Goal: Information Seeking & Learning: Learn about a topic

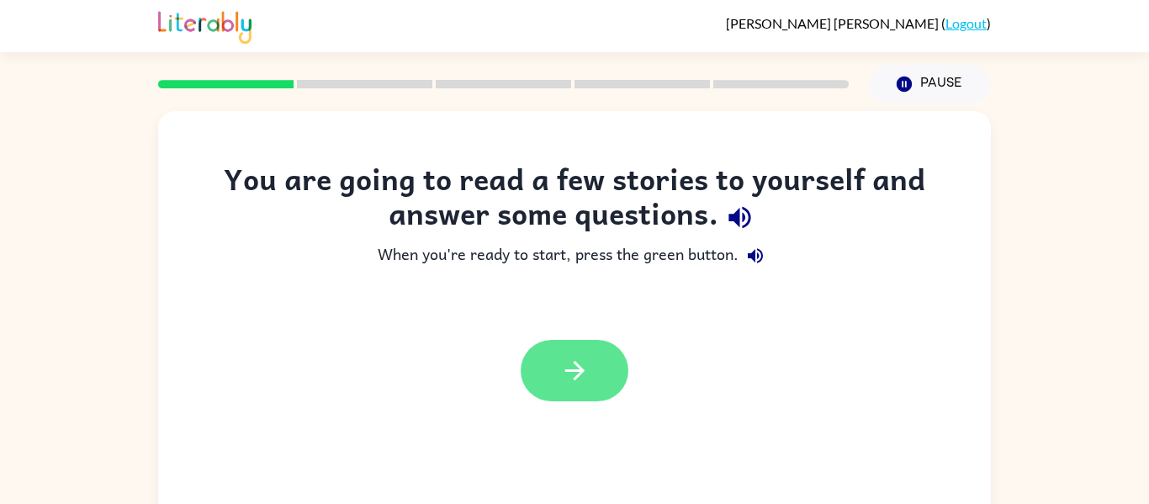
click at [592, 369] on button "button" at bounding box center [575, 370] width 108 height 61
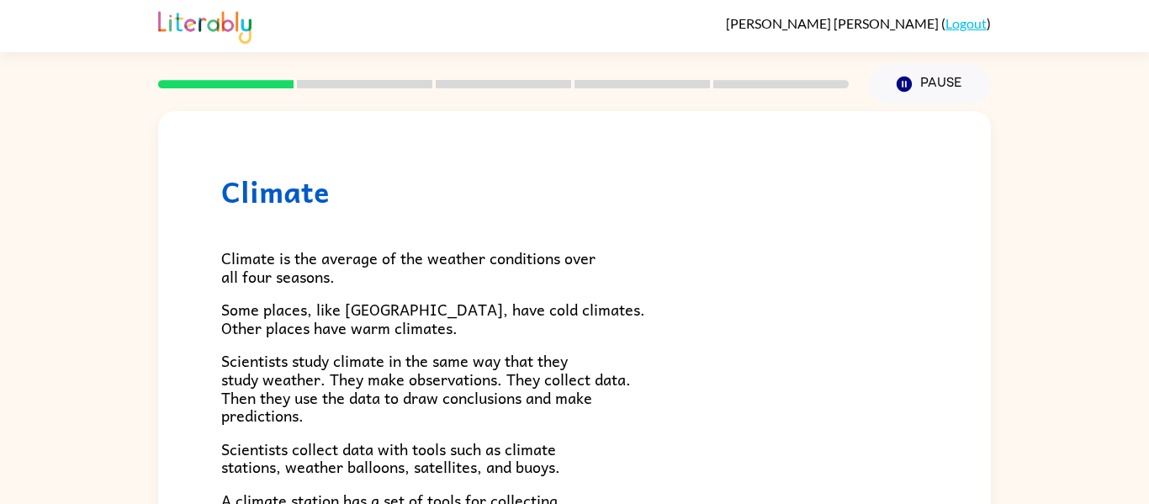
click at [378, 268] on span "Climate is the average of the weather conditions over all four seasons." at bounding box center [408, 267] width 374 height 43
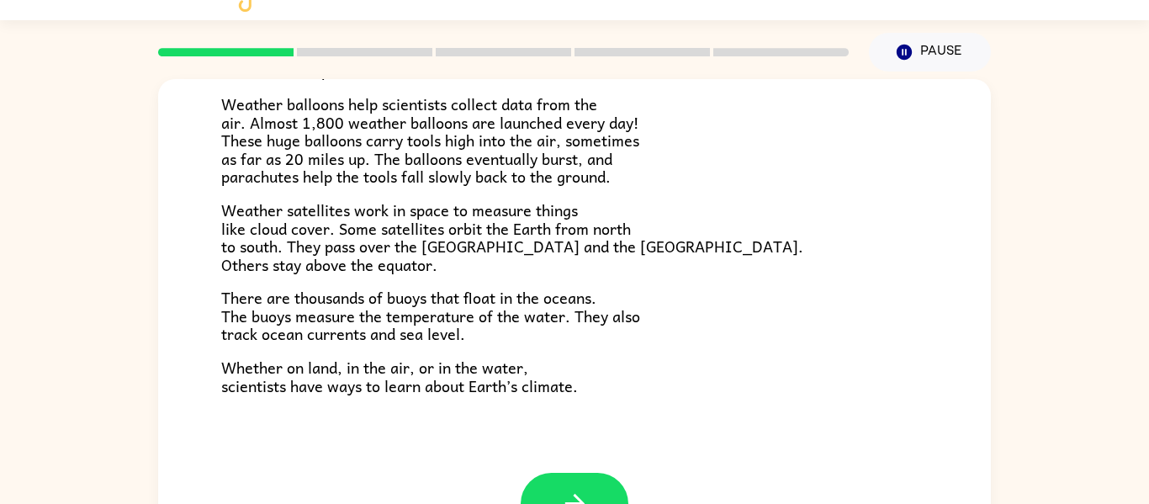
scroll to position [87, 0]
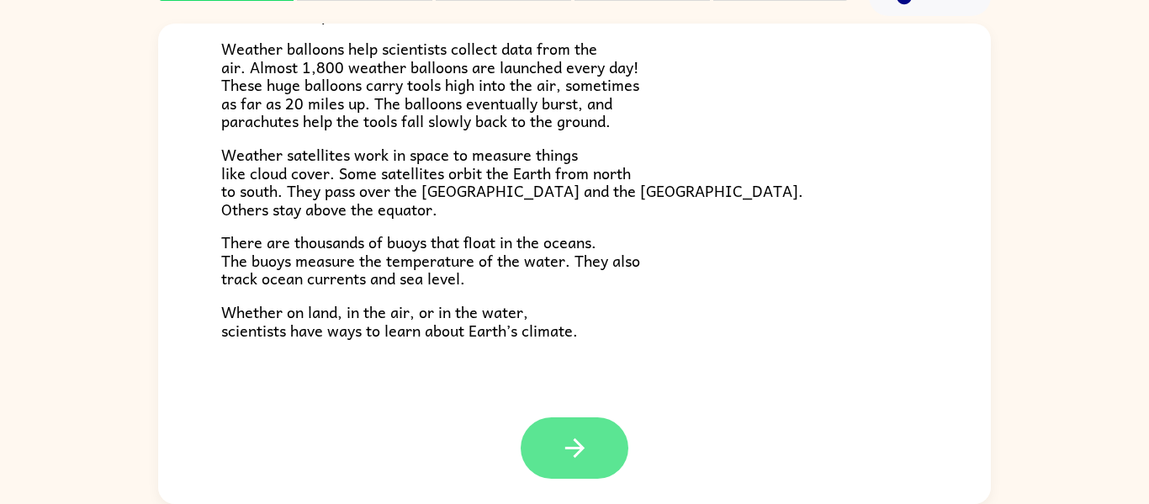
click at [587, 453] on icon "button" at bounding box center [574, 447] width 29 height 29
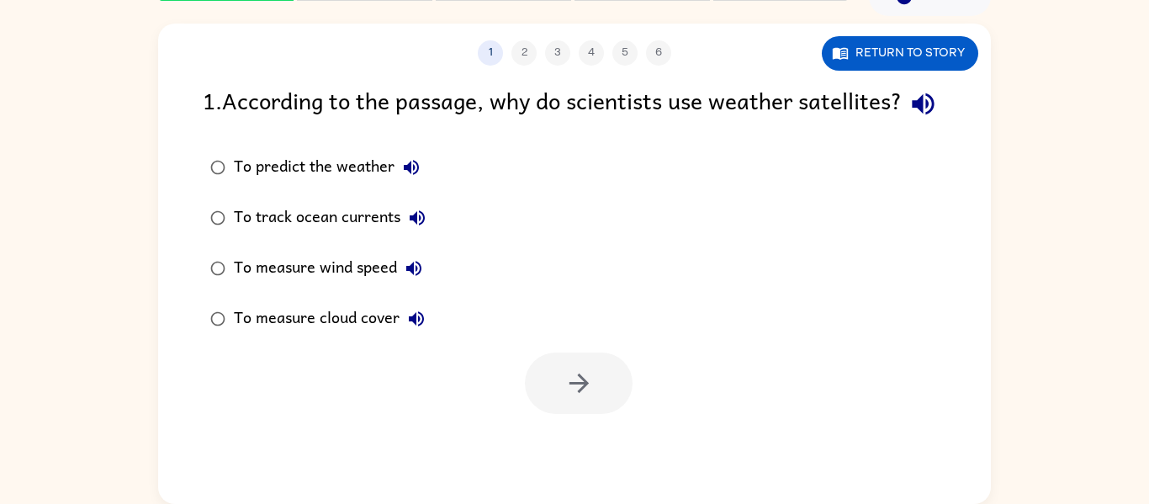
scroll to position [0, 0]
click at [322, 184] on div "To predict the weather" at bounding box center [331, 168] width 194 height 34
click at [612, 414] on button "button" at bounding box center [579, 382] width 108 height 61
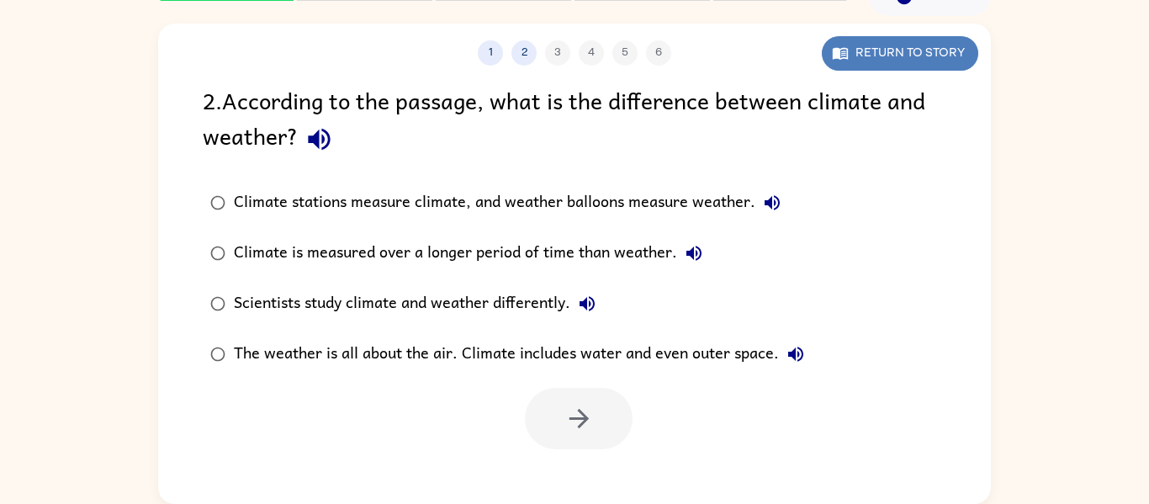
click at [882, 46] on button "Return to story" at bounding box center [900, 53] width 156 height 34
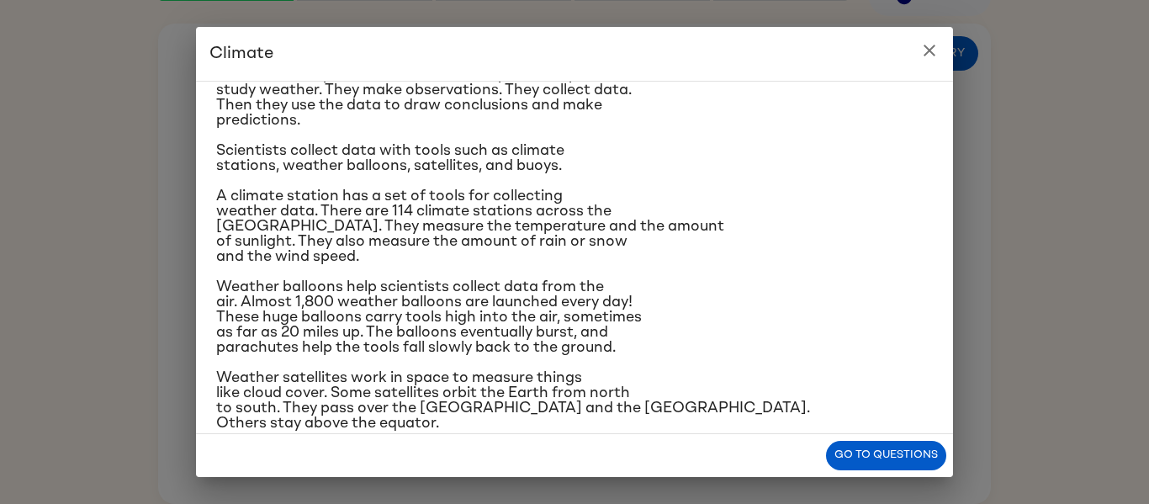
scroll to position [165, 0]
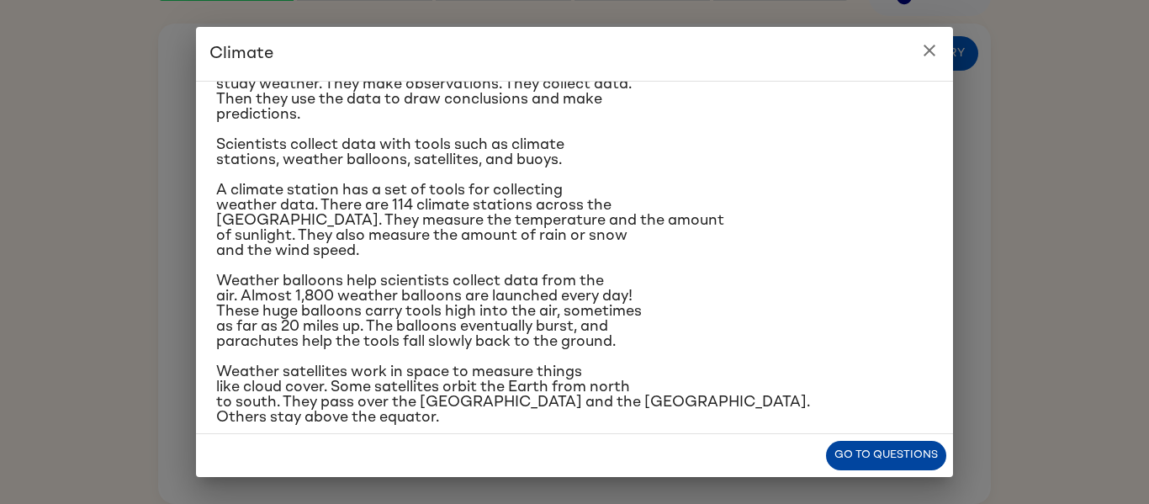
click at [898, 458] on button "Go to questions" at bounding box center [886, 455] width 120 height 29
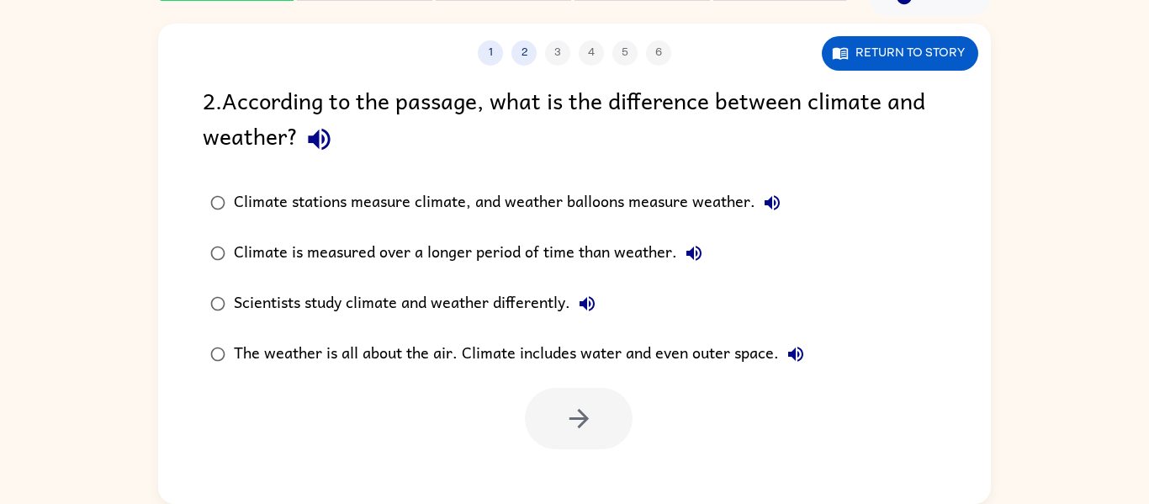
click at [279, 315] on div "Scientists study climate and weather differently." at bounding box center [419, 304] width 370 height 34
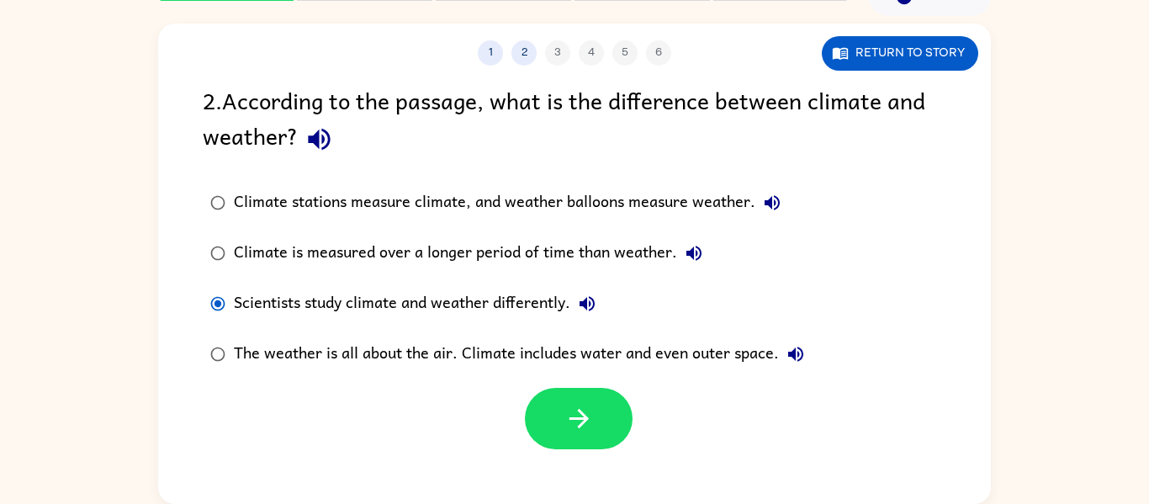
click at [351, 361] on div "The weather is all about the air. Climate includes water and even outer space." at bounding box center [523, 354] width 579 height 34
click at [460, 315] on div "Scientists study climate and weather differently." at bounding box center [419, 304] width 370 height 34
click at [589, 439] on button "button" at bounding box center [579, 418] width 108 height 61
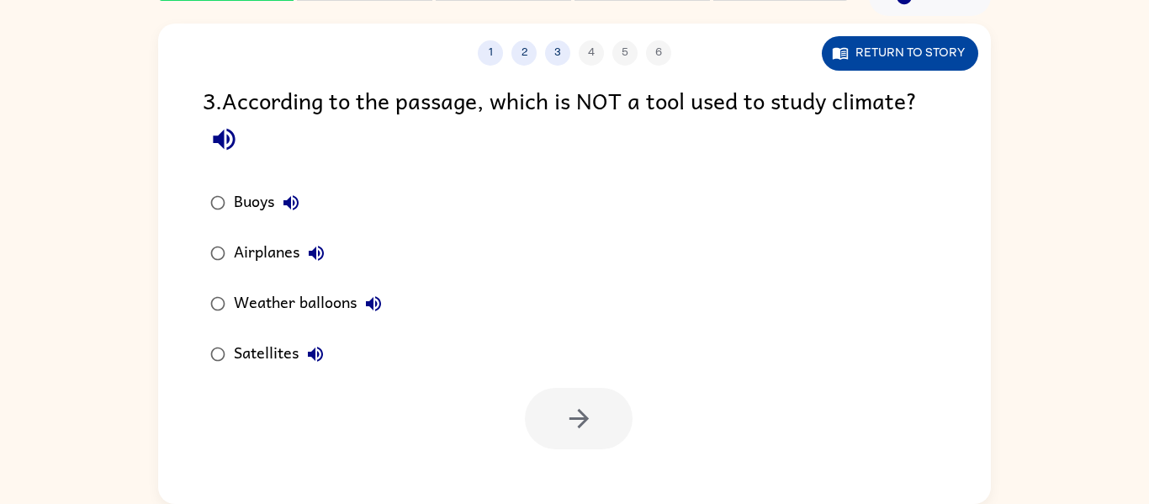
click at [934, 58] on button "Return to story" at bounding box center [900, 53] width 156 height 34
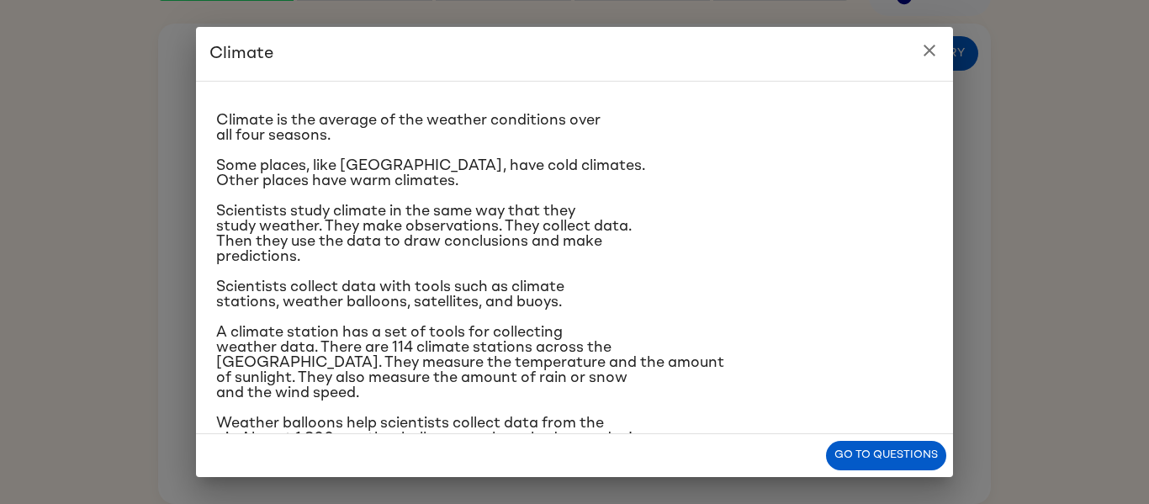
scroll to position [25, 0]
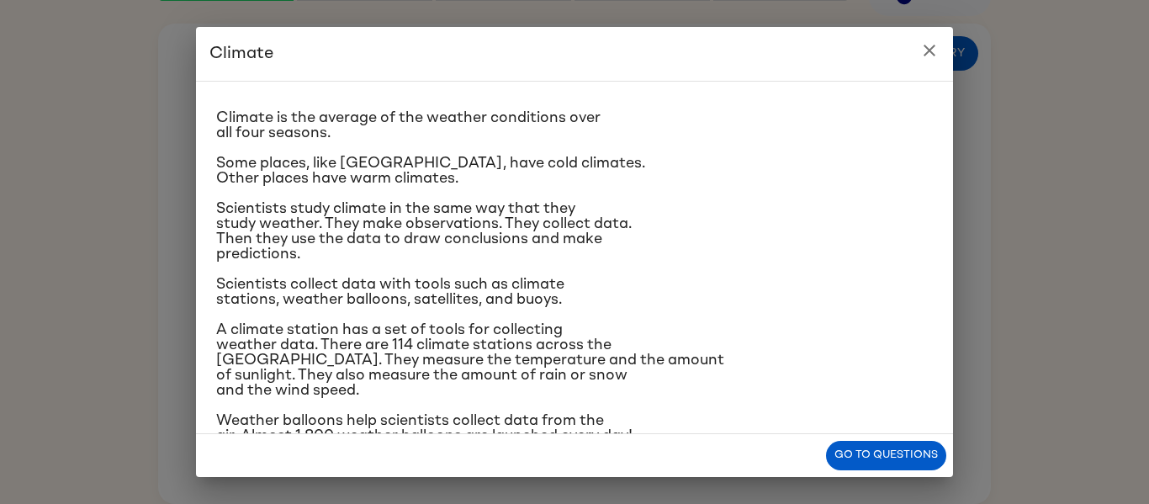
click at [937, 43] on icon "close" at bounding box center [929, 50] width 20 height 20
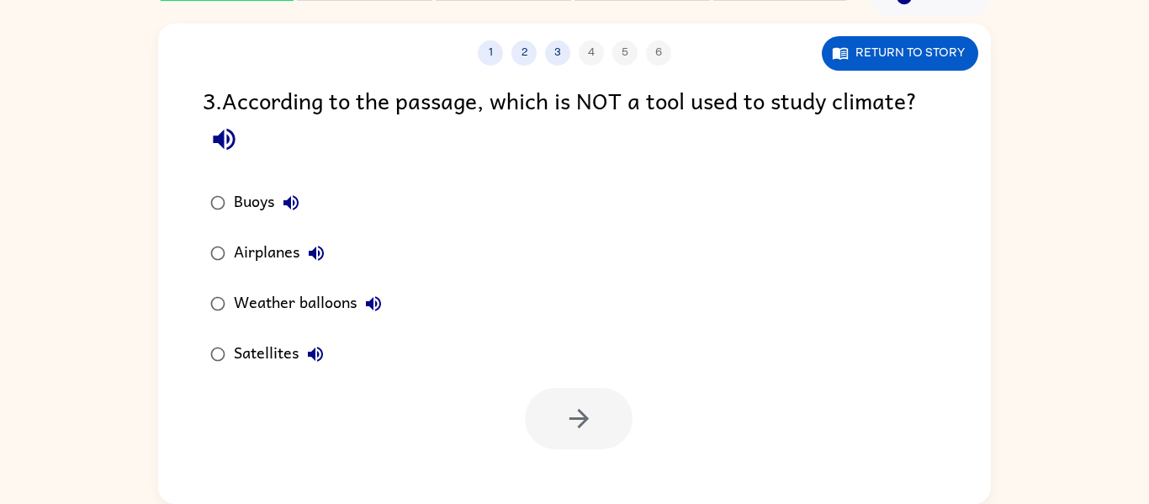
click at [257, 258] on div "Airplanes" at bounding box center [283, 253] width 99 height 34
click at [597, 403] on button "button" at bounding box center [579, 418] width 108 height 61
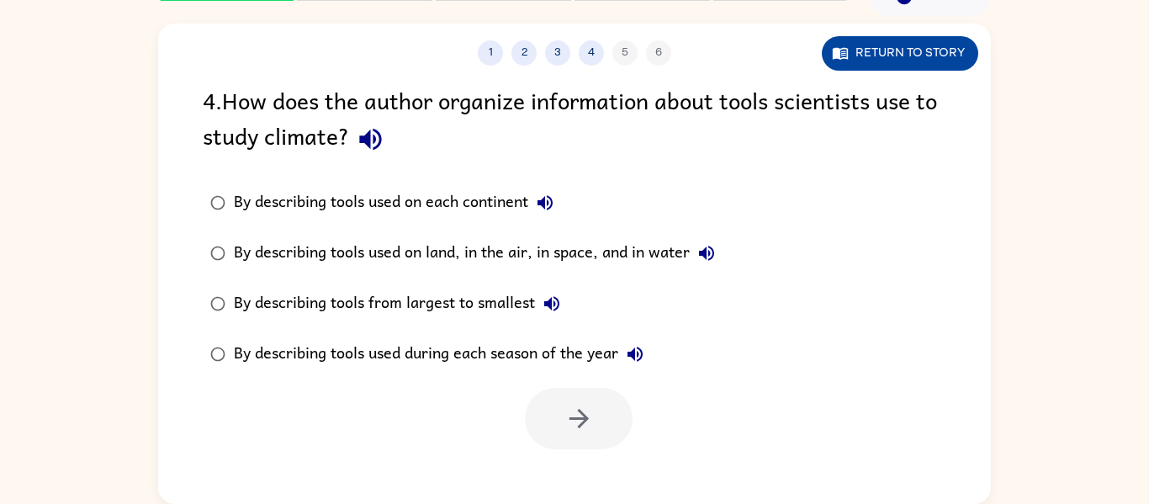
click at [933, 56] on button "Return to story" at bounding box center [900, 53] width 156 height 34
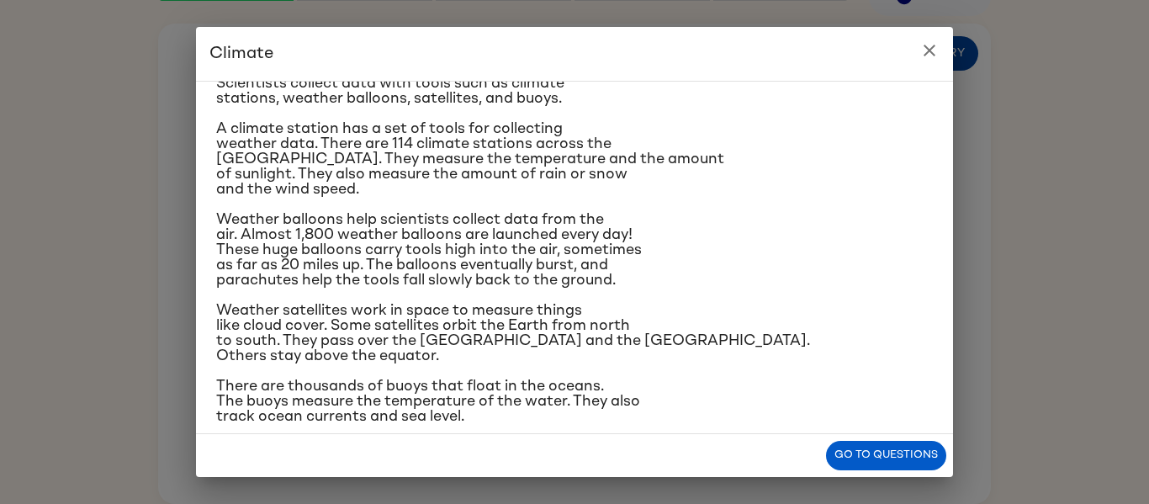
scroll to position [257, 0]
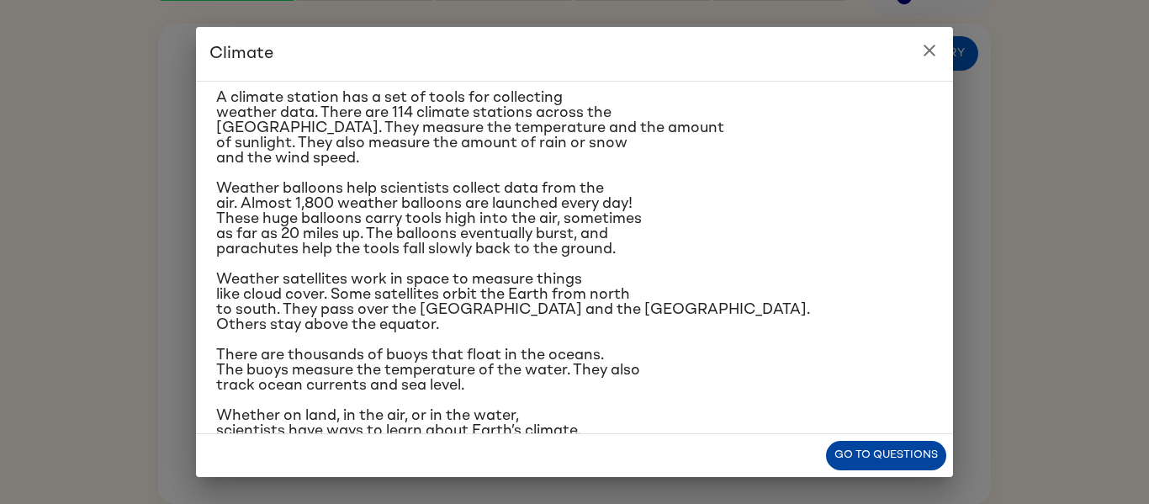
click at [856, 448] on button "Go to questions" at bounding box center [886, 455] width 120 height 29
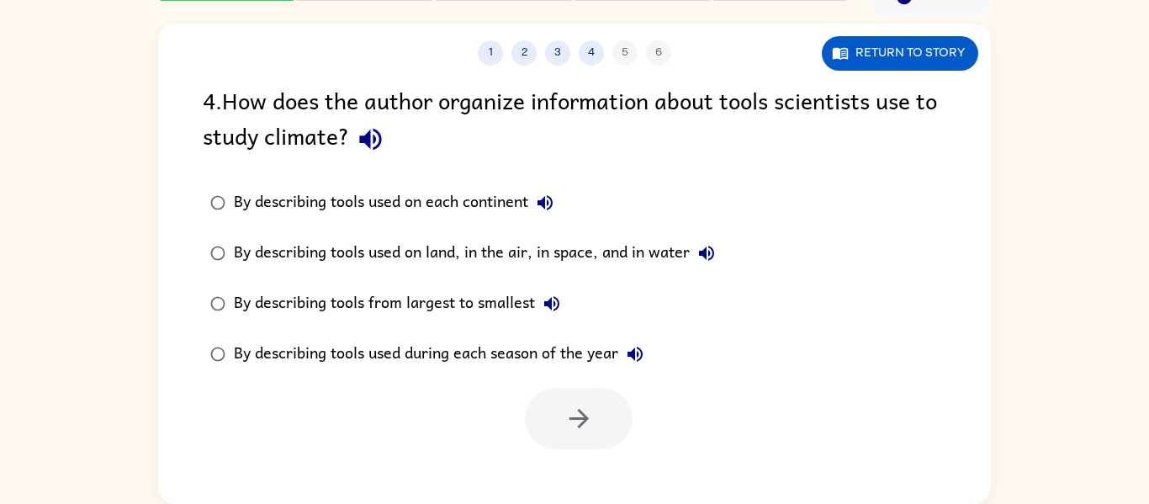
click at [252, 160] on div "4 . How does the author organize information about tools scientists use to stud…" at bounding box center [575, 121] width 744 height 78
click at [860, 41] on button "Return to story" at bounding box center [900, 53] width 156 height 34
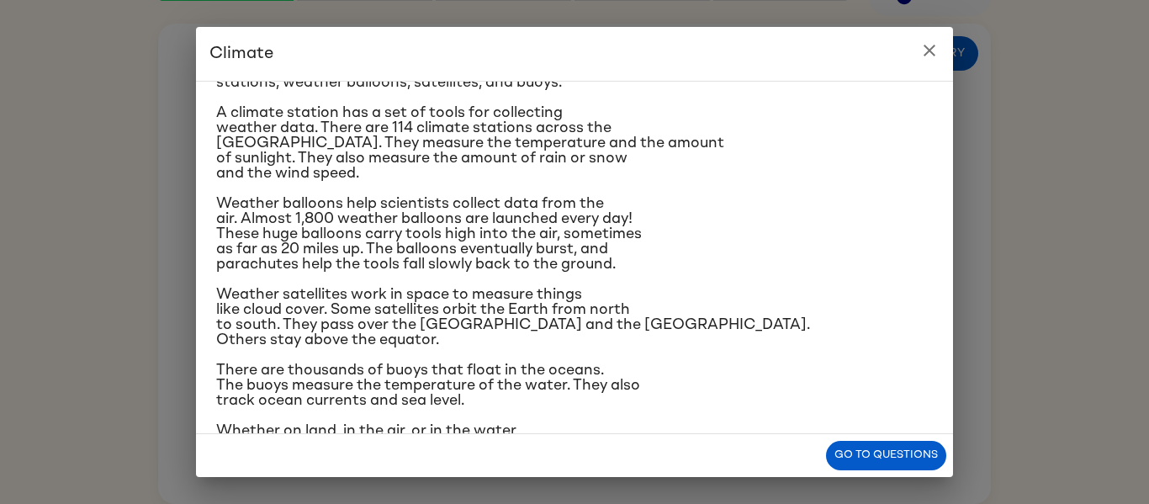
scroll to position [243, 0]
click at [933, 40] on icon "close" at bounding box center [929, 50] width 20 height 20
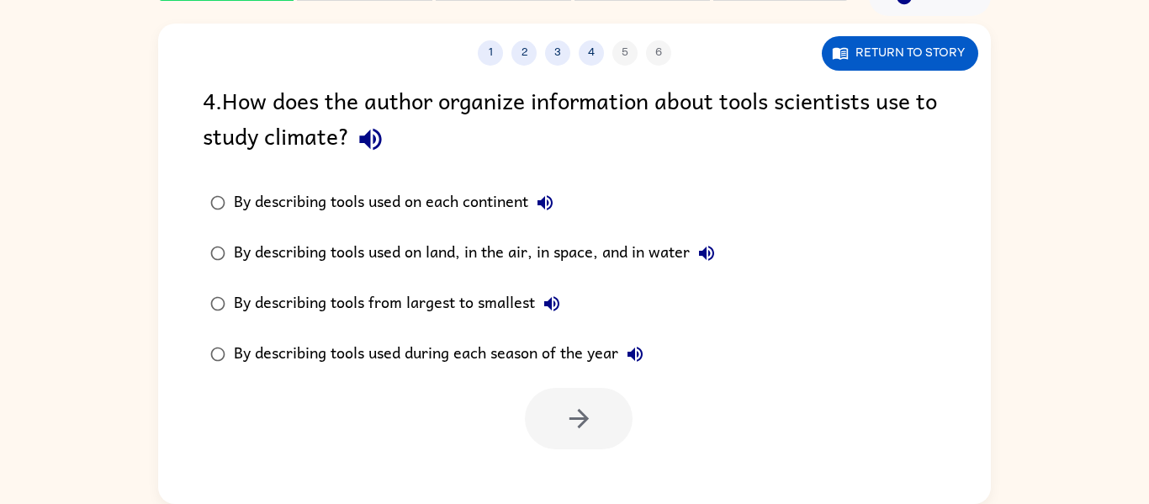
click at [611, 266] on div "By describing tools used on land, in the air, in space, and in water" at bounding box center [479, 253] width 490 height 34
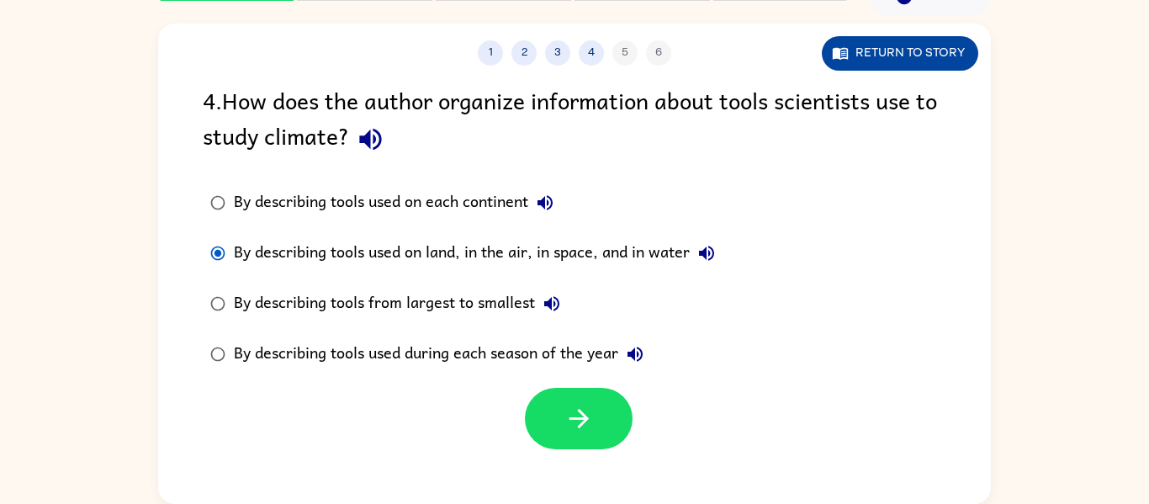
click at [851, 58] on button "Return to story" at bounding box center [900, 53] width 156 height 34
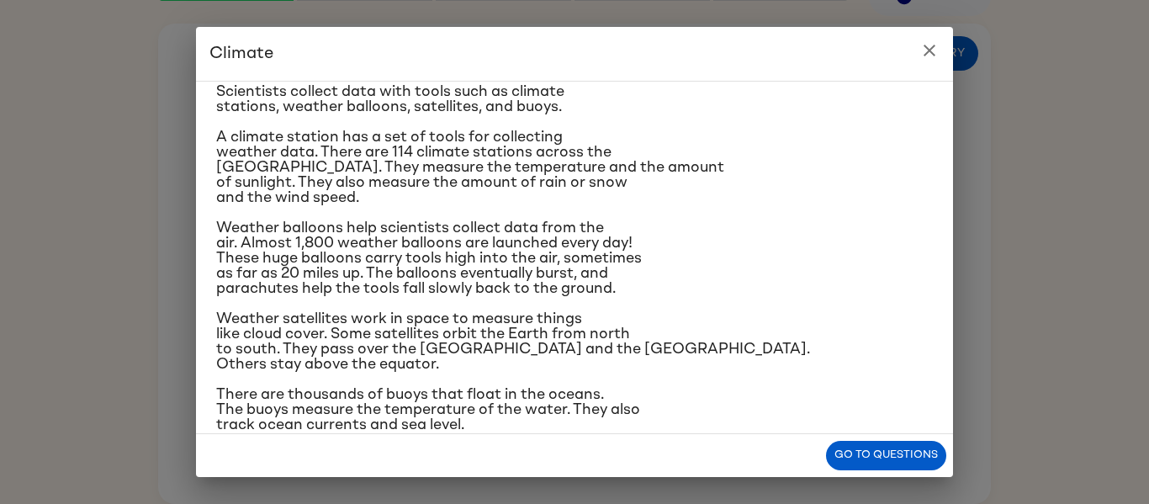
scroll to position [291, 0]
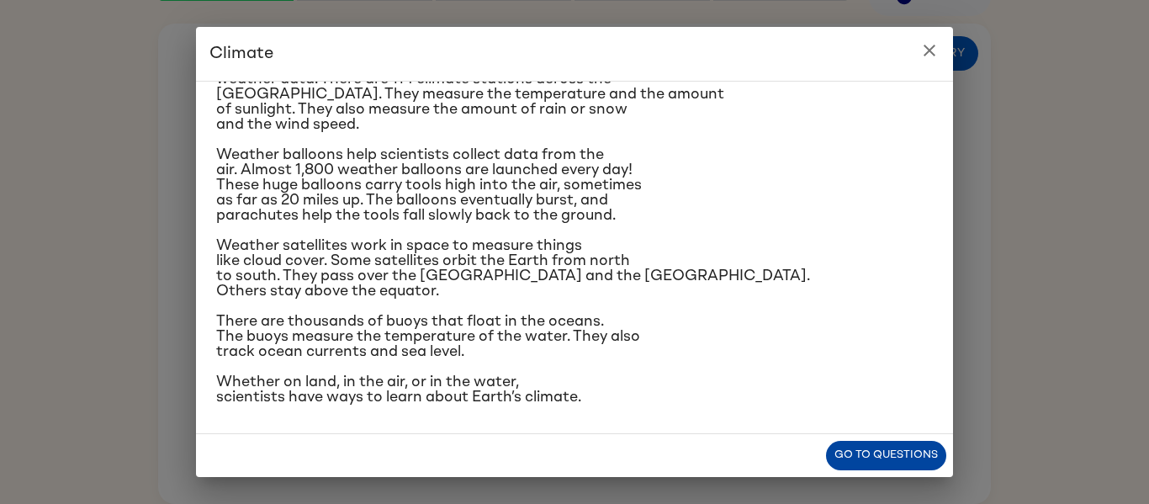
click at [845, 449] on button "Go to questions" at bounding box center [886, 455] width 120 height 29
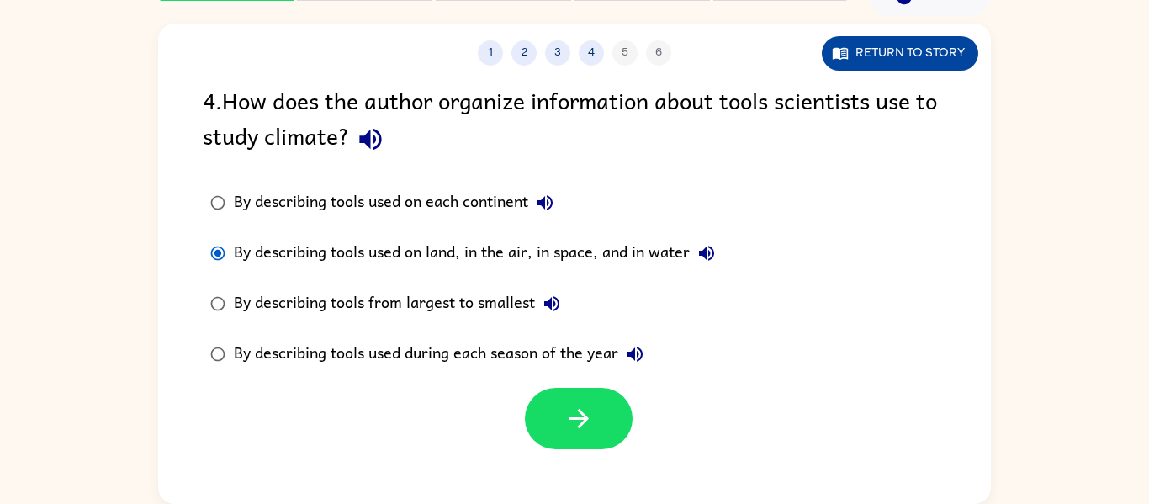
click at [861, 43] on button "Return to story" at bounding box center [900, 53] width 156 height 34
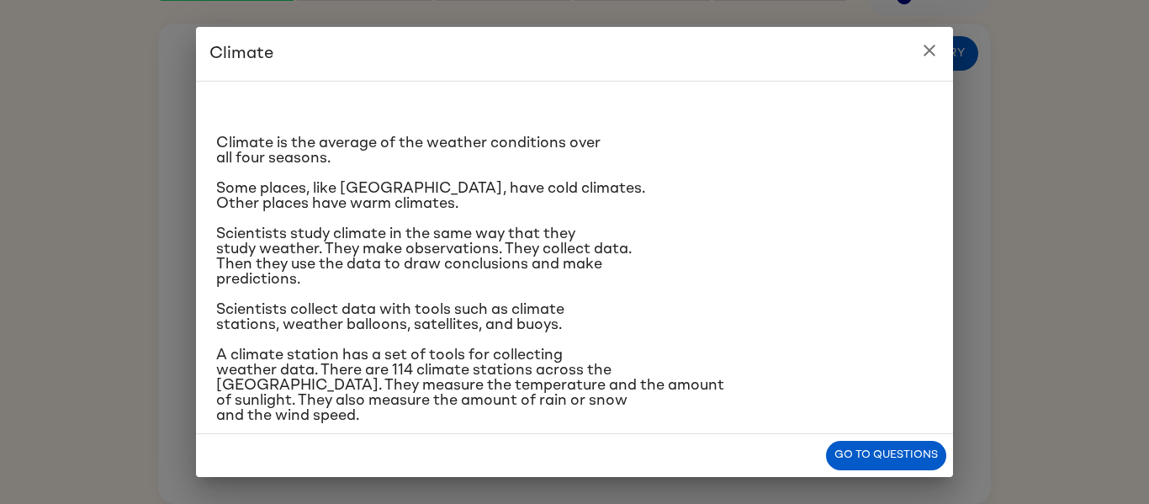
click at [775, 233] on p "Scientists study climate in the same way that they study weather. They make obs…" at bounding box center [574, 256] width 717 height 61
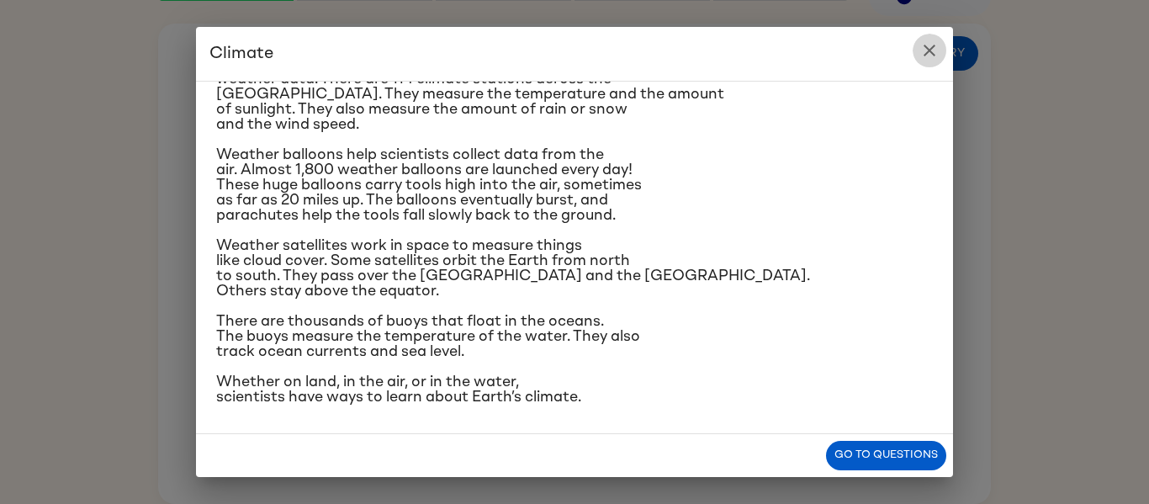
click at [934, 43] on icon "close" at bounding box center [929, 50] width 20 height 20
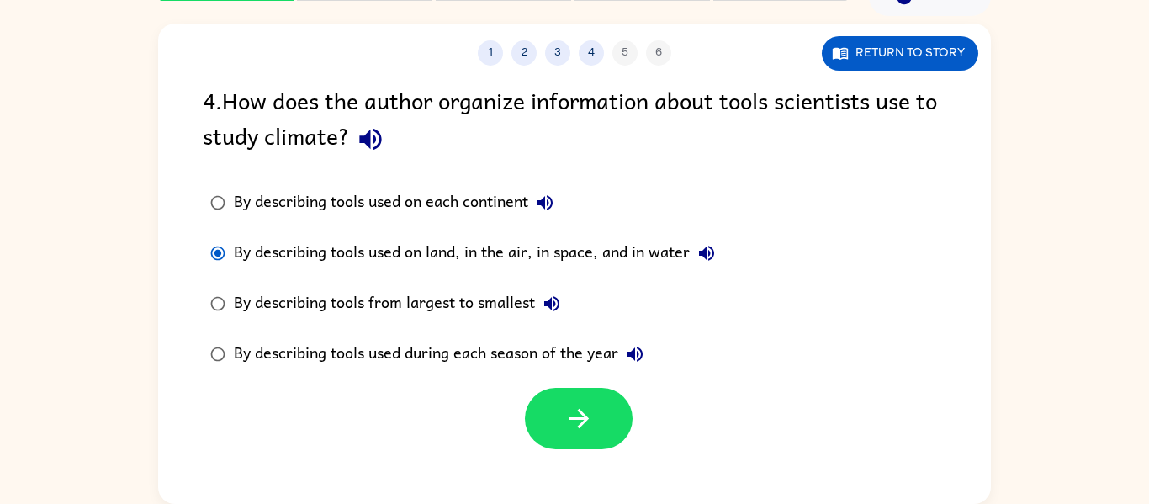
click at [405, 216] on div "By describing tools used on each continent" at bounding box center [398, 203] width 328 height 34
click at [846, 62] on button "Return to story" at bounding box center [900, 53] width 156 height 34
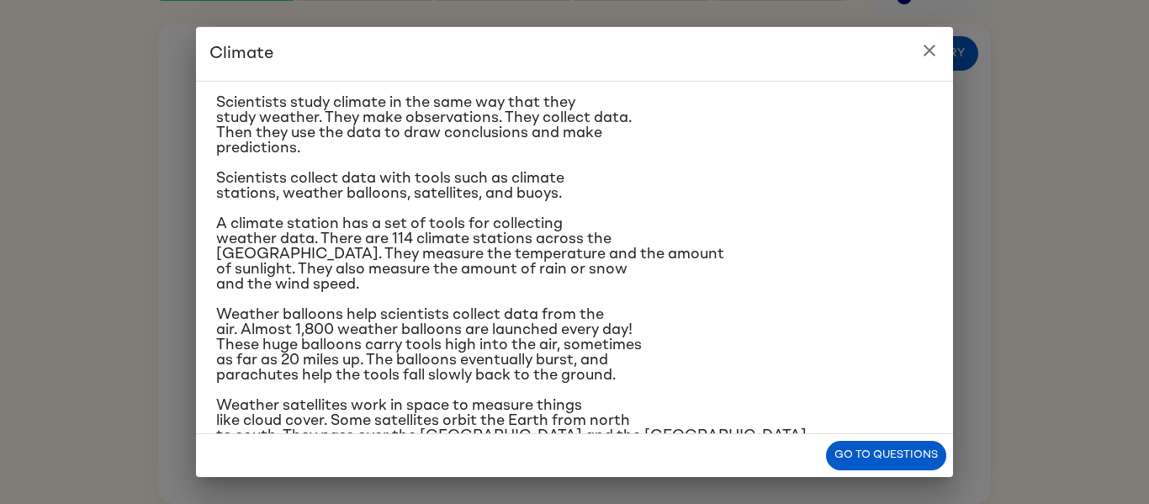
scroll to position [157, 0]
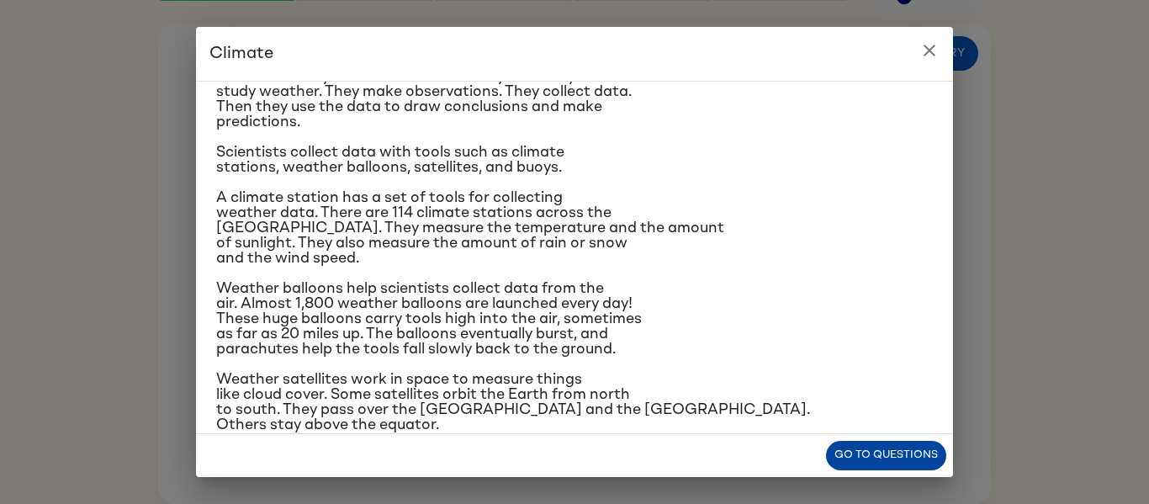
click at [910, 445] on button "Go to questions" at bounding box center [886, 455] width 120 height 29
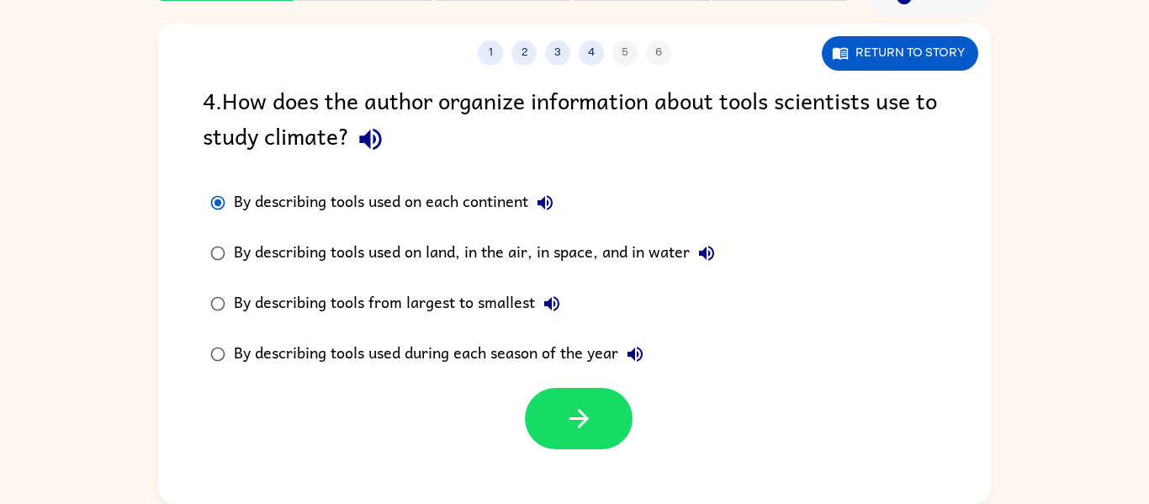
click at [634, 229] on label "By describing tools used on land, in the air, in space, and in water" at bounding box center [462, 253] width 538 height 50
click at [624, 250] on div "By describing tools used on land, in the air, in space, and in water" at bounding box center [479, 253] width 490 height 34
click at [561, 425] on button "button" at bounding box center [579, 418] width 108 height 61
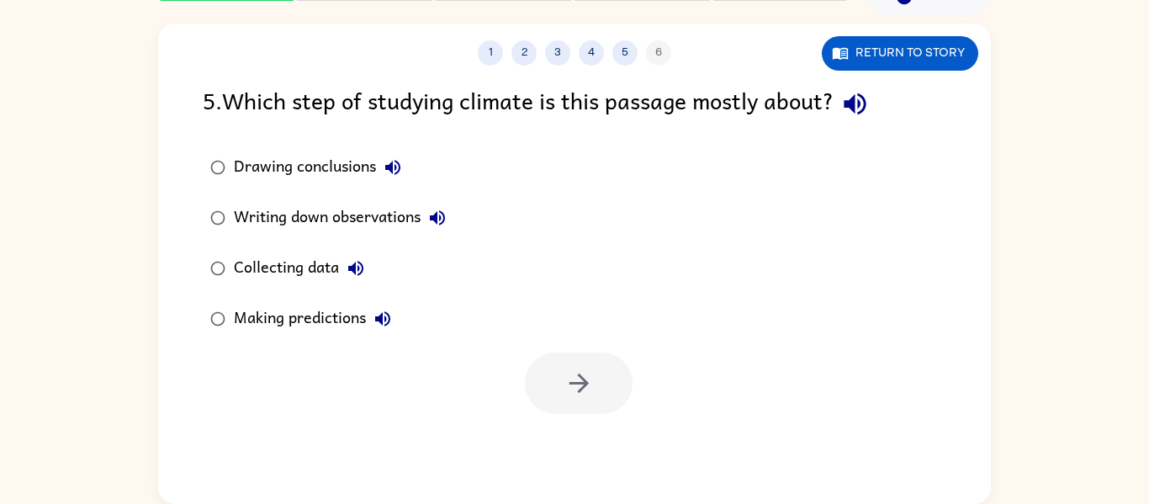
click at [292, 261] on div "Collecting data" at bounding box center [303, 269] width 139 height 34
click at [591, 384] on icon "button" at bounding box center [578, 382] width 29 height 29
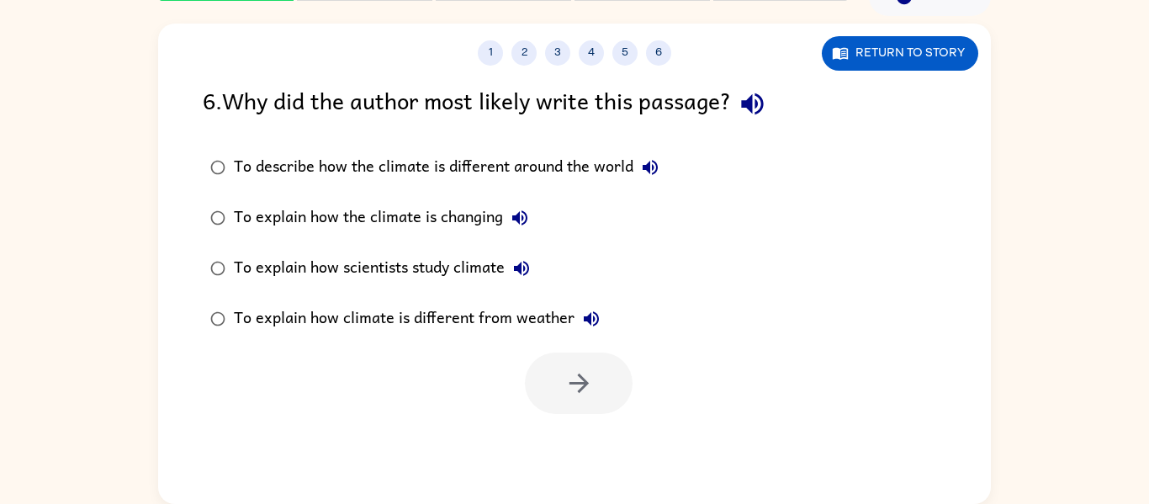
click at [301, 275] on div "To explain how scientists study climate" at bounding box center [386, 269] width 305 height 34
click at [549, 393] on button "button" at bounding box center [579, 382] width 108 height 61
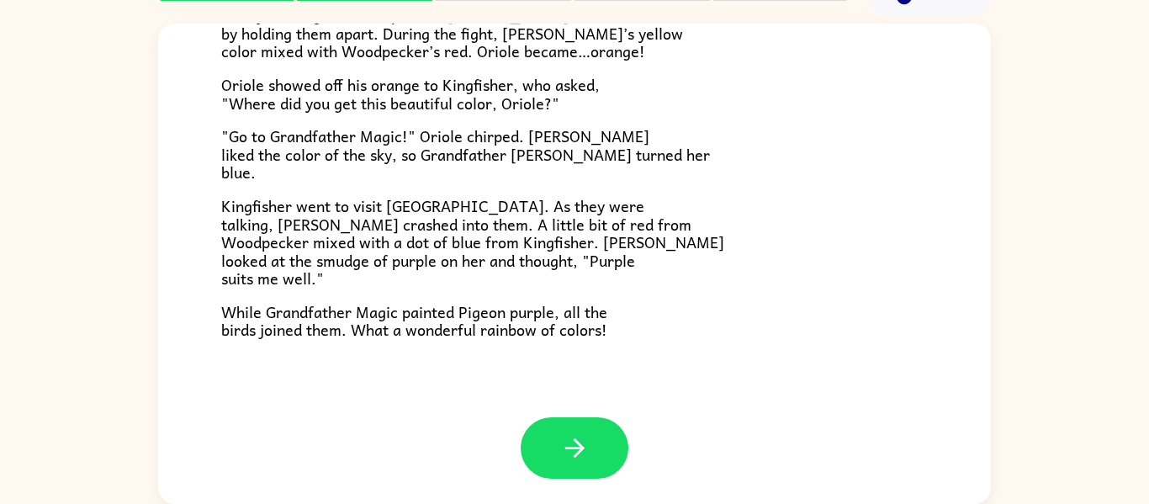
scroll to position [432, 0]
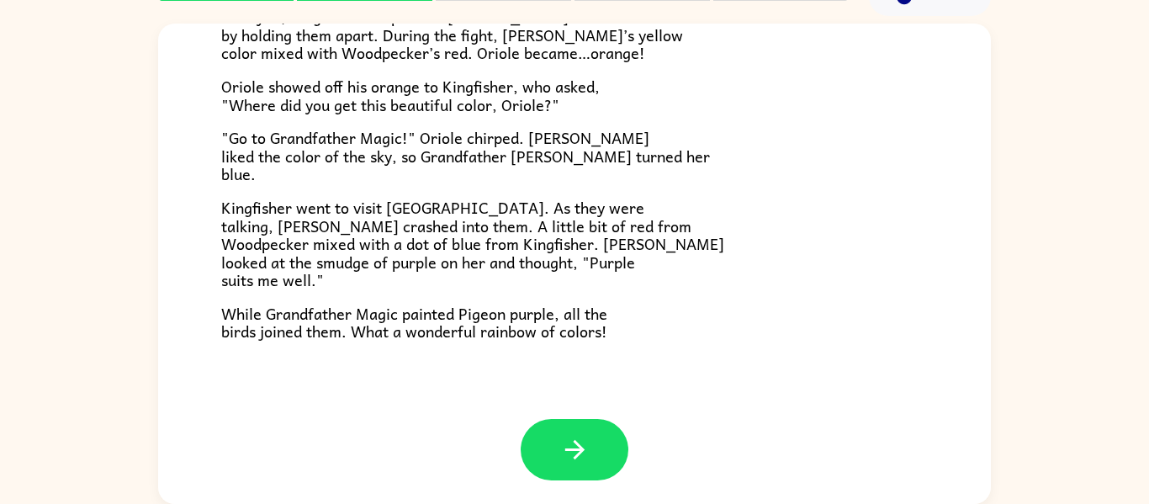
click at [584, 487] on div at bounding box center [574, 462] width 833 height 87
click at [595, 469] on button "button" at bounding box center [575, 449] width 108 height 61
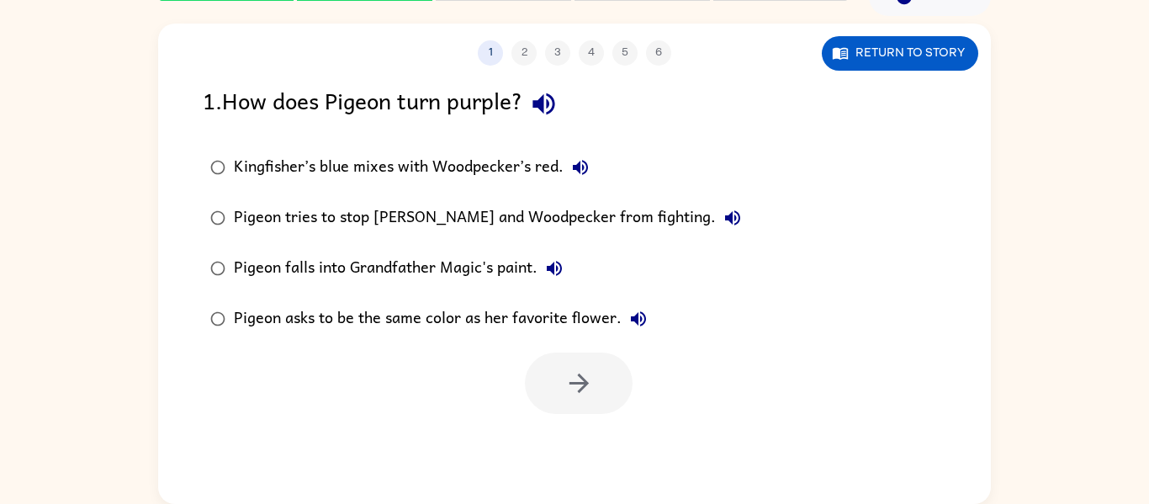
scroll to position [0, 0]
click at [859, 55] on button "Return to story" at bounding box center [900, 53] width 156 height 34
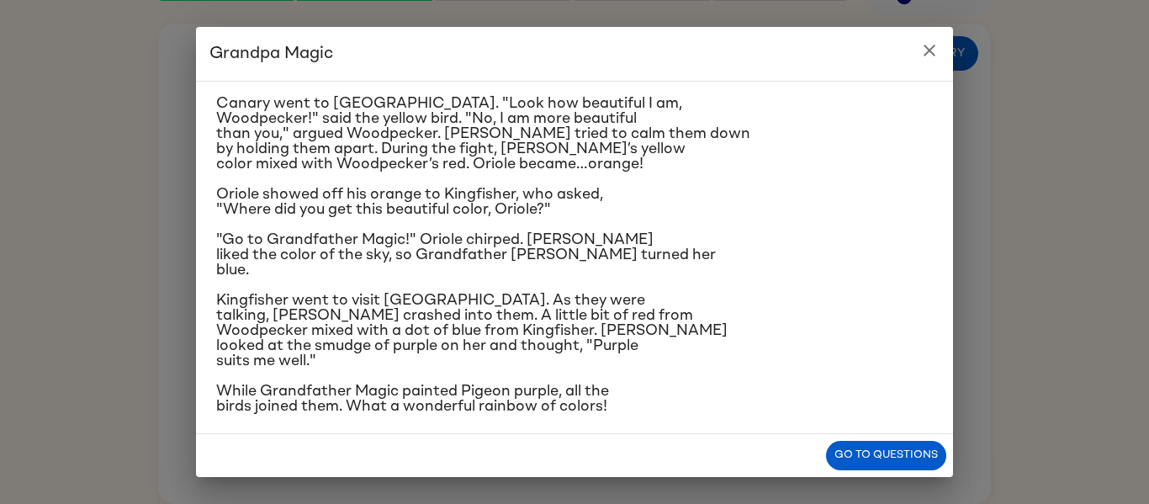
scroll to position [261, 0]
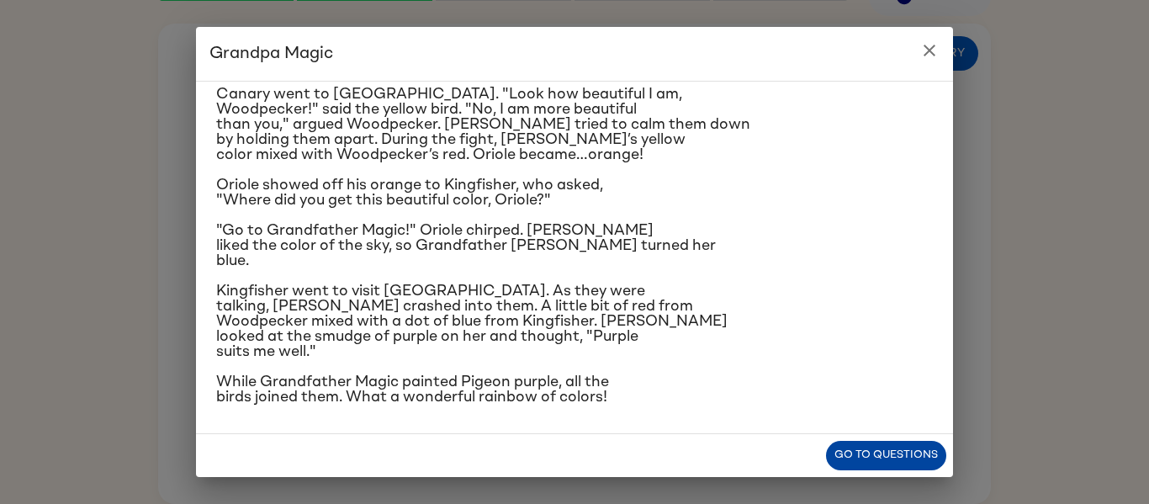
click at [890, 458] on button "Go to questions" at bounding box center [886, 455] width 120 height 29
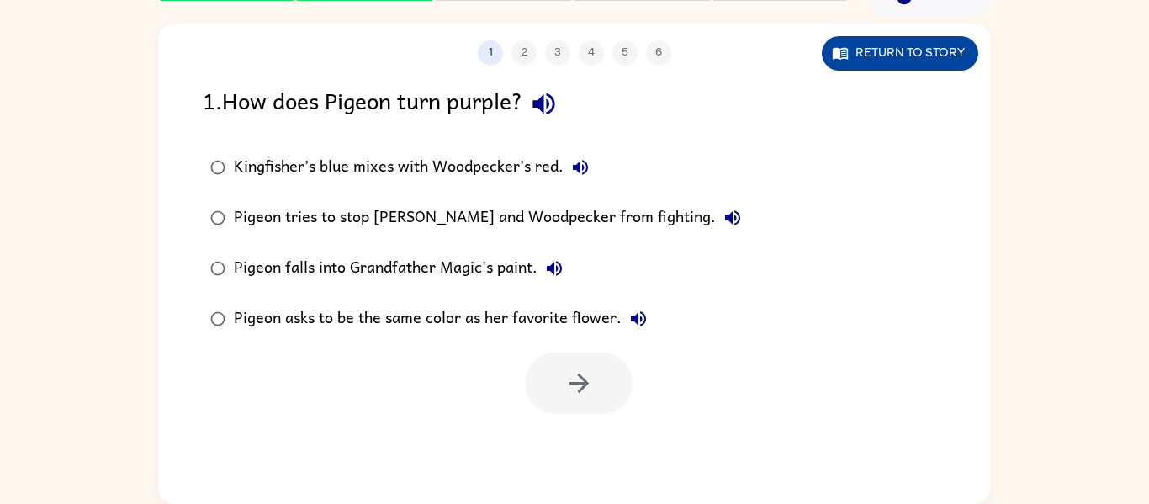
click at [936, 48] on button "Return to story" at bounding box center [900, 53] width 156 height 34
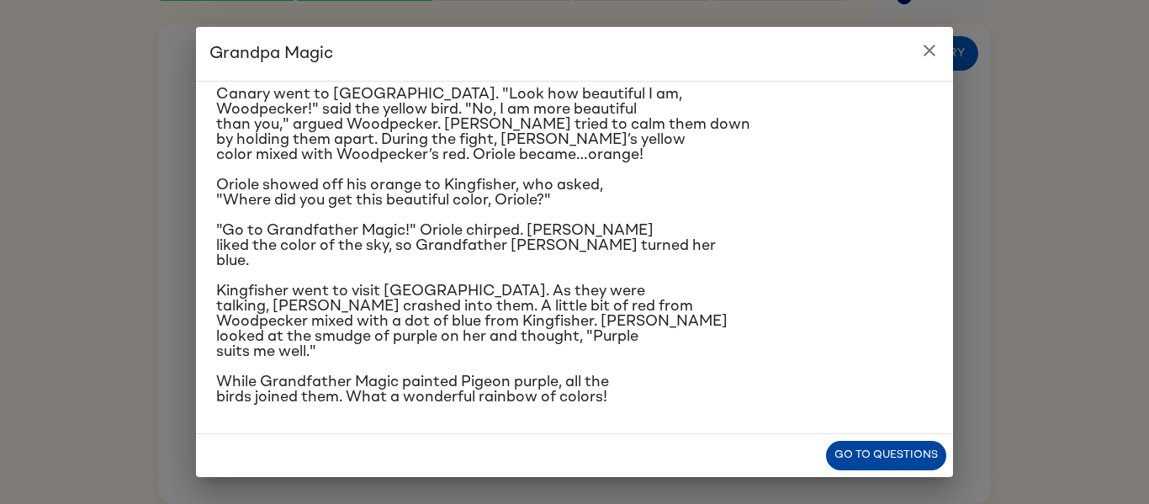
click at [925, 452] on button "Go to questions" at bounding box center [886, 455] width 120 height 29
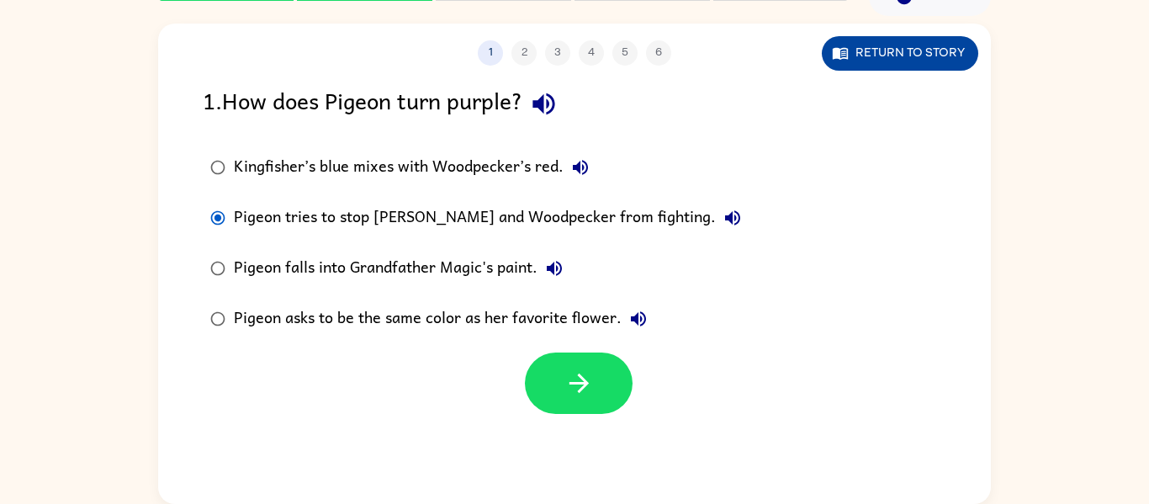
click at [898, 50] on button "Return to story" at bounding box center [900, 53] width 156 height 34
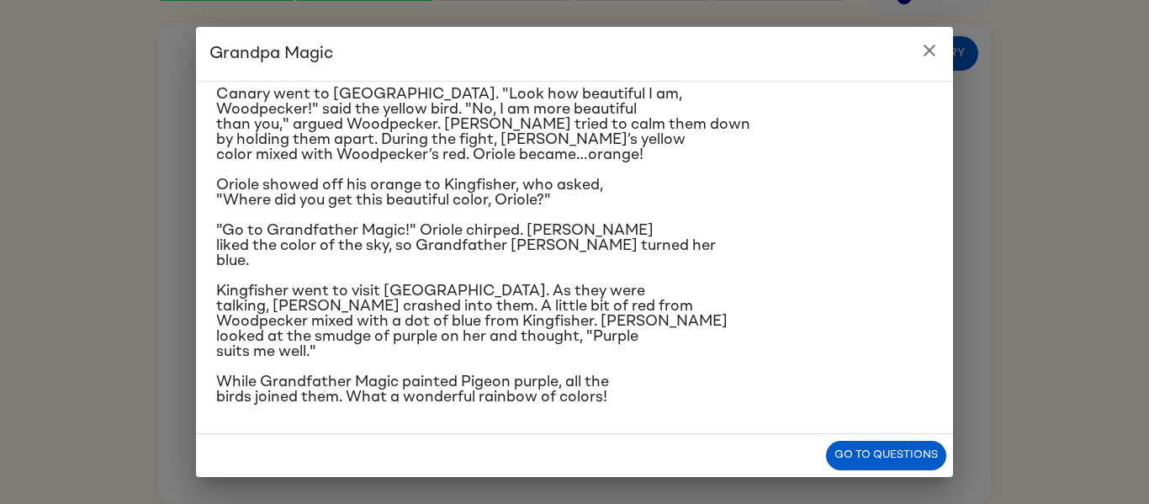
scroll to position [260, 0]
click at [608, 259] on p ""Go to Grandfather Magic!" Oriole chirped. [PERSON_NAME] liked the color of the…" at bounding box center [574, 246] width 717 height 45
click at [853, 449] on button "Go to questions" at bounding box center [886, 455] width 120 height 29
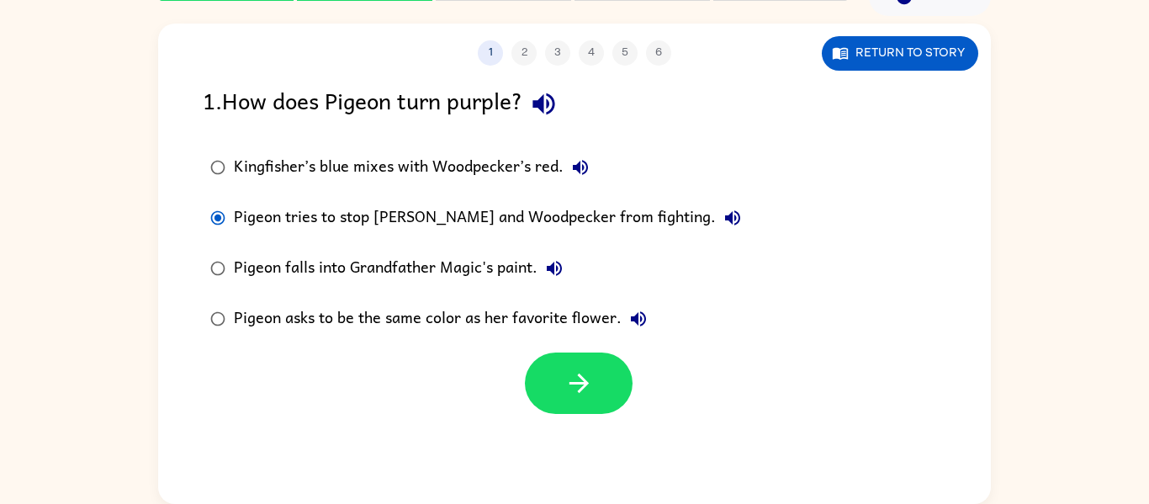
click at [573, 326] on div "Pigeon asks to be the same color as her favorite flower." at bounding box center [444, 319] width 421 height 34
click at [608, 400] on button "button" at bounding box center [579, 382] width 108 height 61
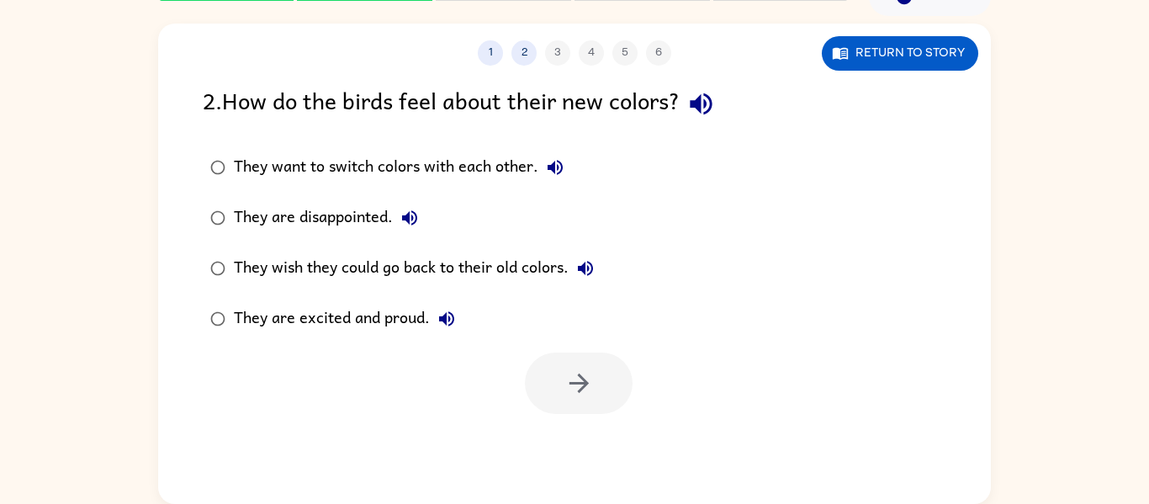
click at [371, 328] on div "They are excited and proud." at bounding box center [349, 319] width 230 height 34
click at [612, 399] on button "button" at bounding box center [579, 382] width 108 height 61
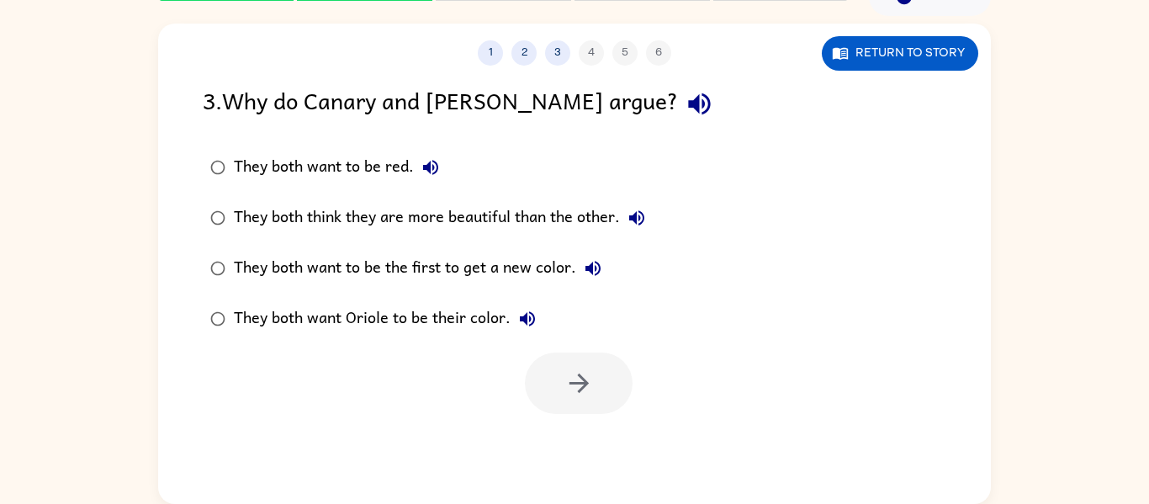
click at [451, 213] on div "They both think they are more beautiful than the other." at bounding box center [444, 218] width 420 height 34
click at [576, 393] on icon "button" at bounding box center [578, 382] width 29 height 29
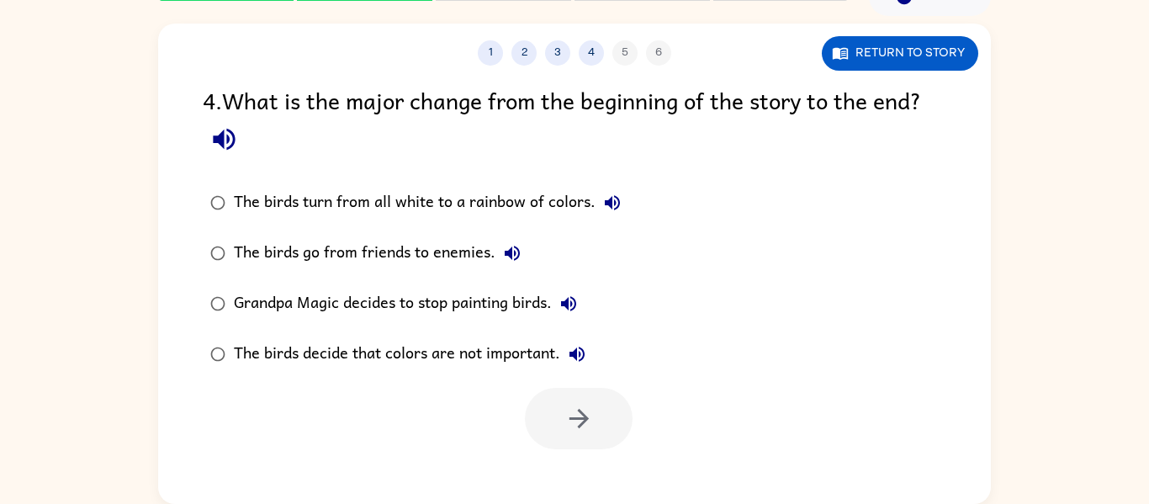
click at [475, 193] on div "The birds turn from all white to a rainbow of colors." at bounding box center [431, 203] width 395 height 34
click at [550, 435] on button "button" at bounding box center [579, 418] width 108 height 61
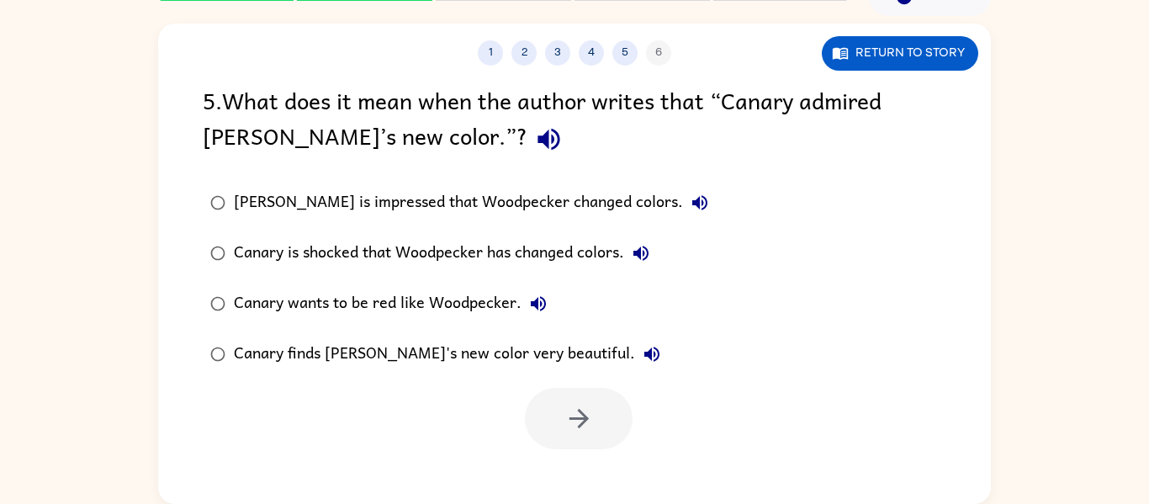
click at [468, 365] on div "Canary finds [PERSON_NAME]'s new color very beautiful." at bounding box center [451, 354] width 435 height 34
click at [591, 418] on icon "button" at bounding box center [578, 418] width 29 height 29
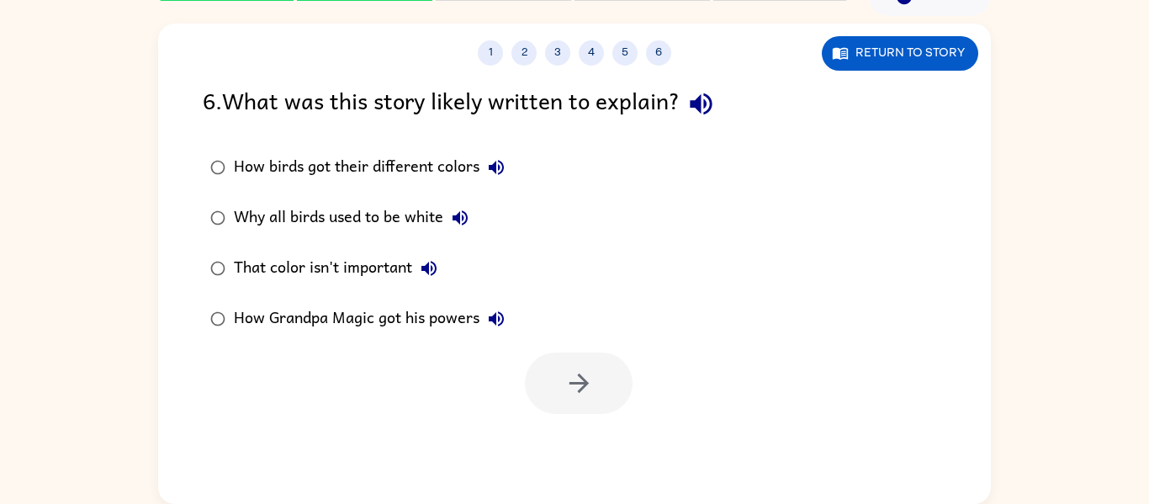
click at [406, 171] on div "How birds got their different colors" at bounding box center [373, 168] width 279 height 34
click at [564, 380] on icon "button" at bounding box center [578, 382] width 29 height 29
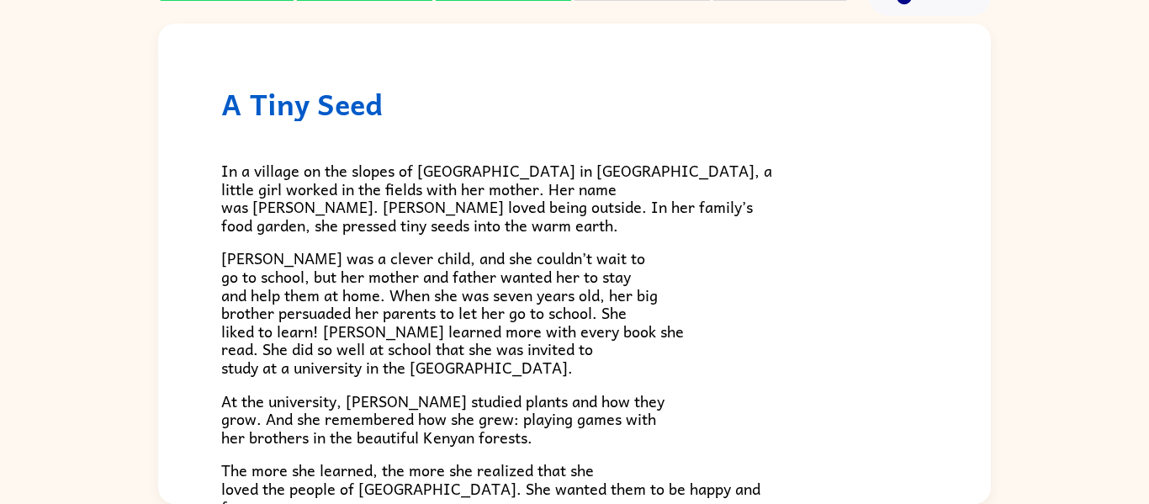
scroll to position [474, 0]
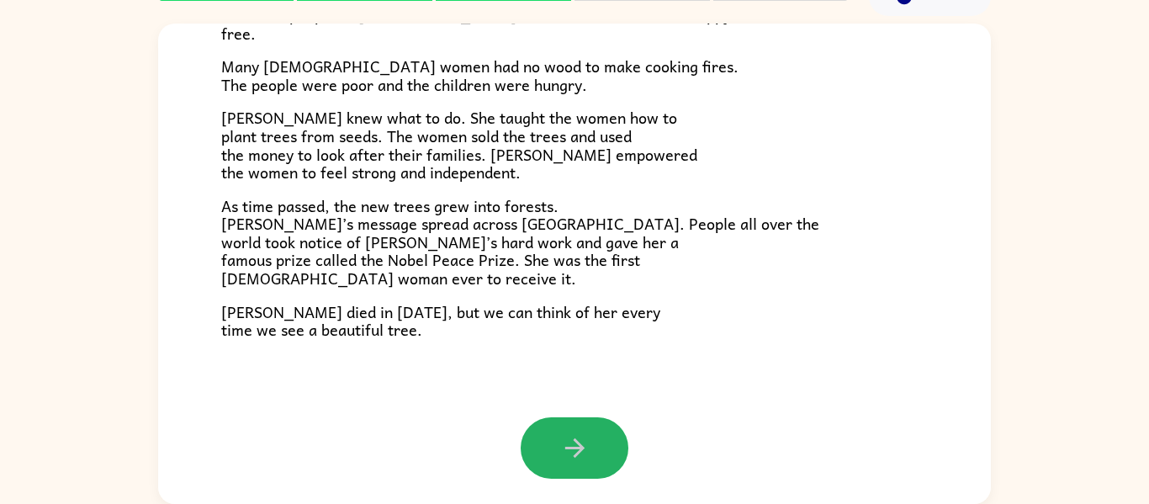
click at [553, 417] on button "button" at bounding box center [575, 447] width 108 height 61
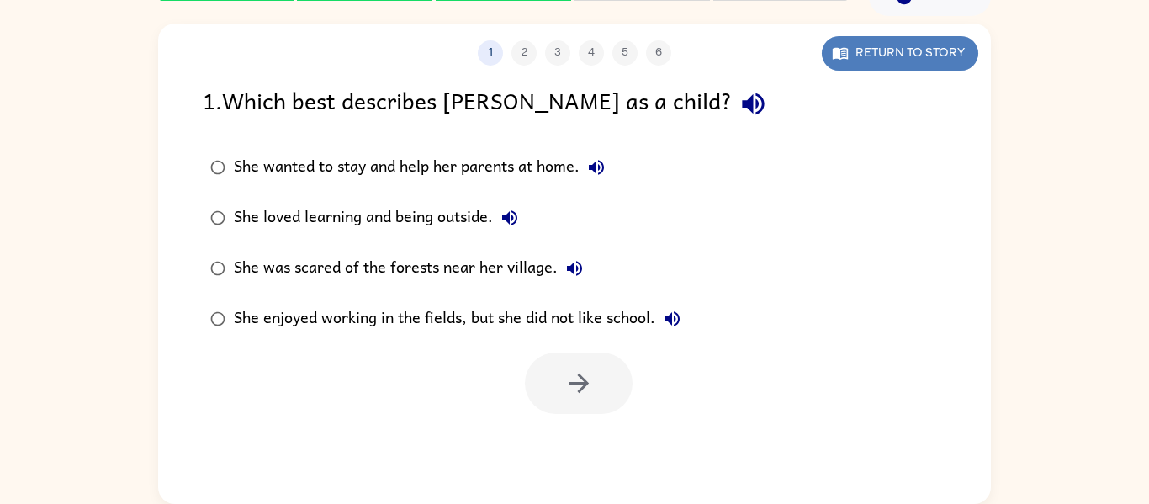
click at [880, 42] on button "Return to story" at bounding box center [900, 53] width 156 height 34
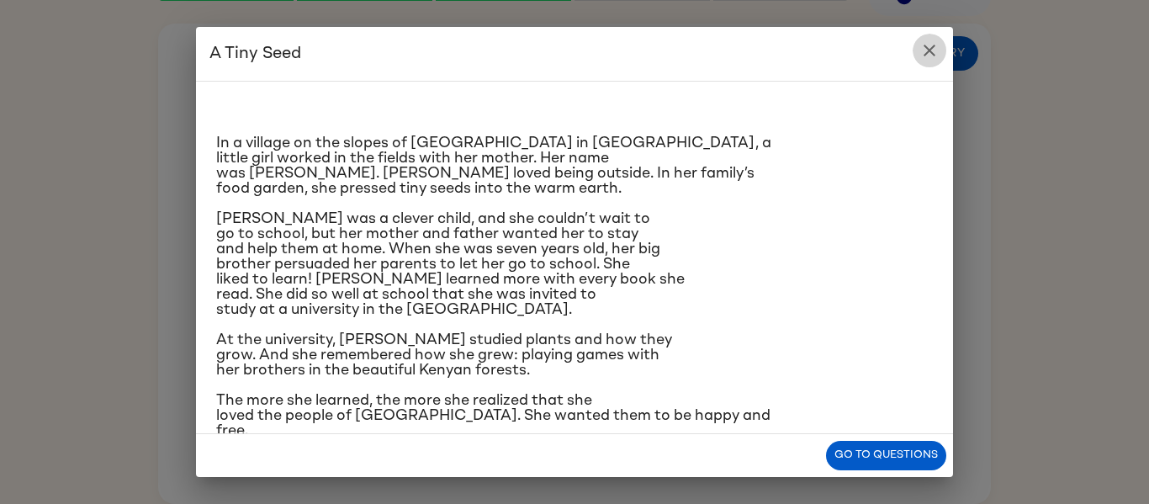
click at [935, 45] on icon "close" at bounding box center [930, 51] width 12 height 12
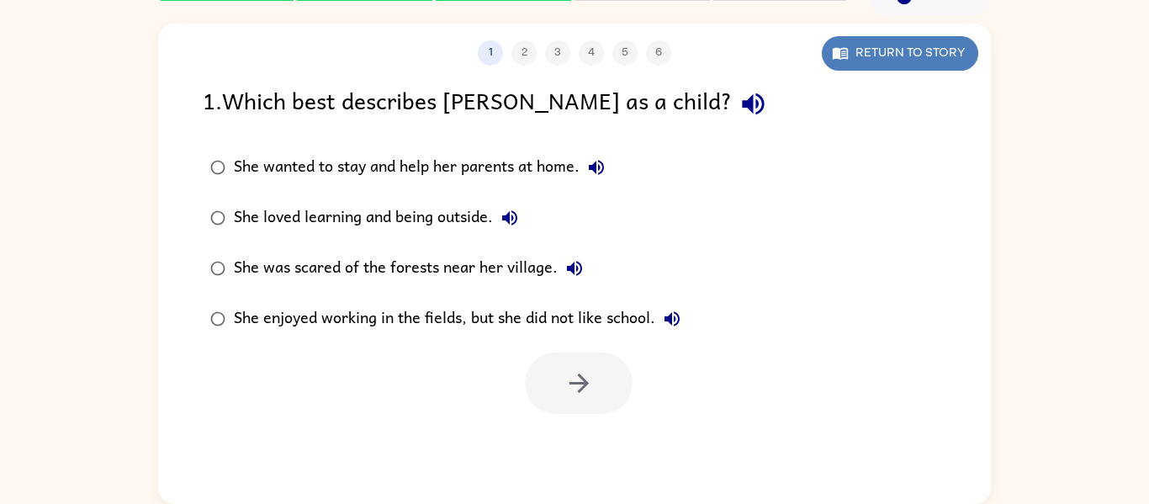
click at [934, 45] on button "Return to story" at bounding box center [900, 53] width 156 height 34
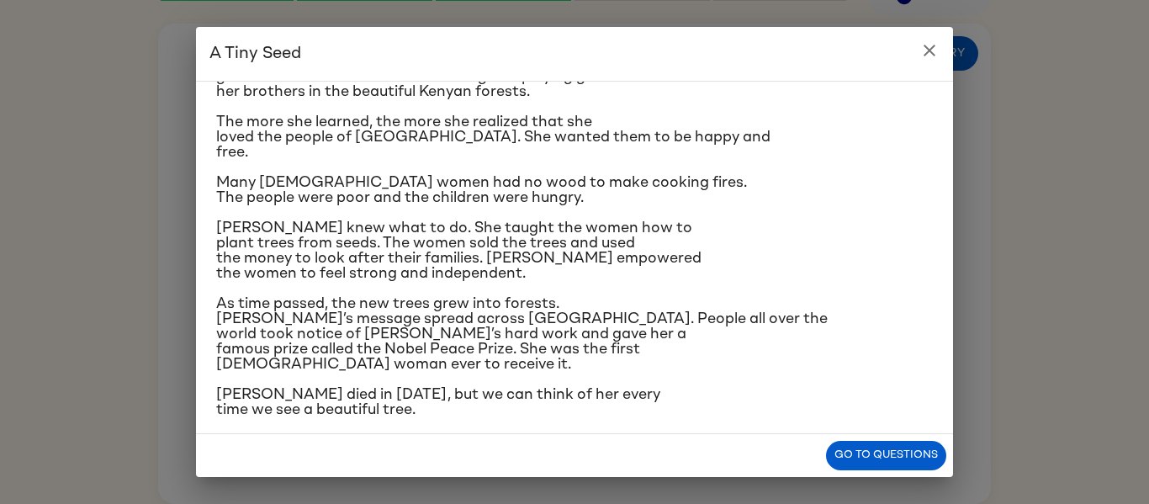
scroll to position [291, 0]
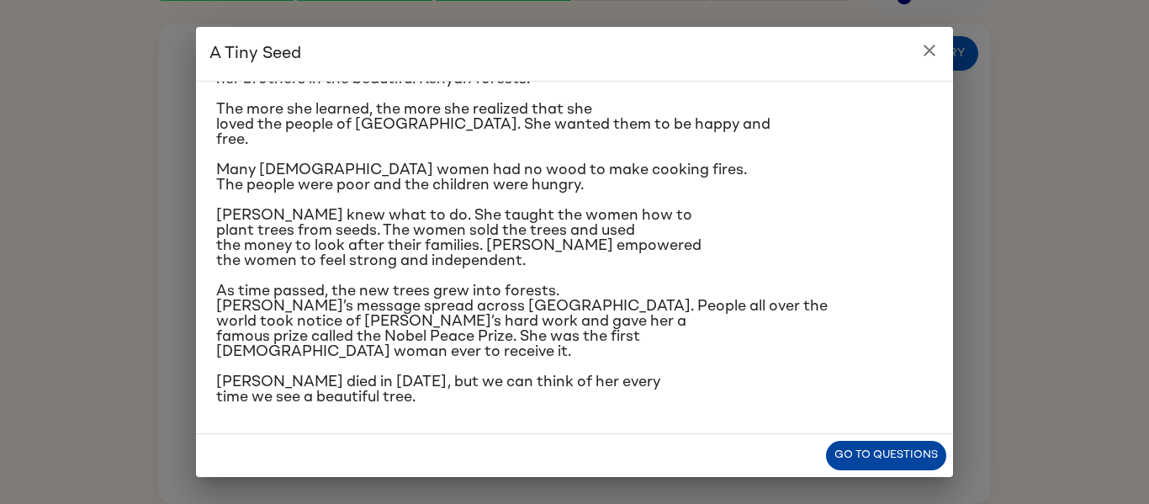
click at [902, 460] on button "Go to questions" at bounding box center [886, 455] width 120 height 29
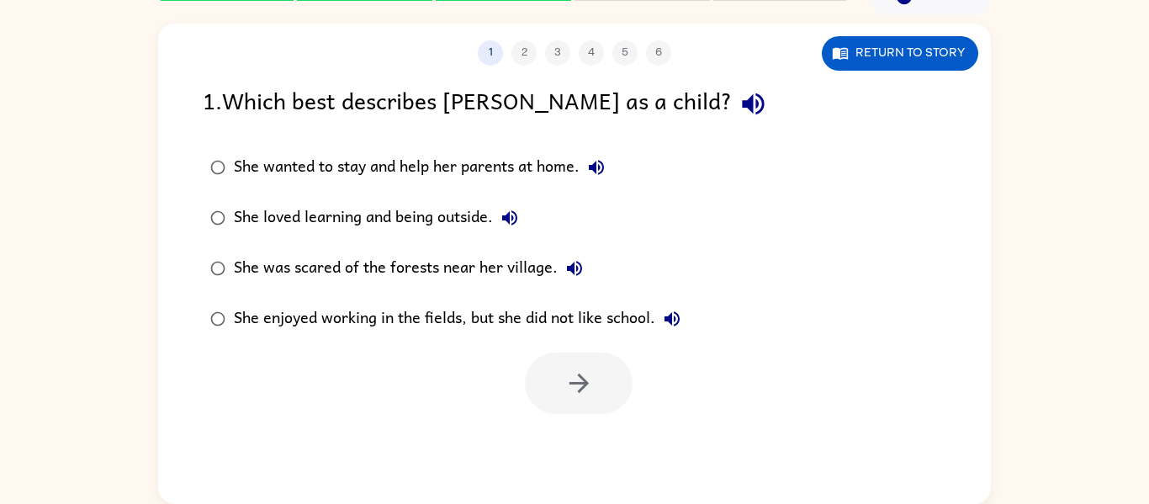
click at [351, 225] on div "She loved learning and being outside." at bounding box center [380, 218] width 293 height 34
click at [562, 368] on button "button" at bounding box center [579, 382] width 108 height 61
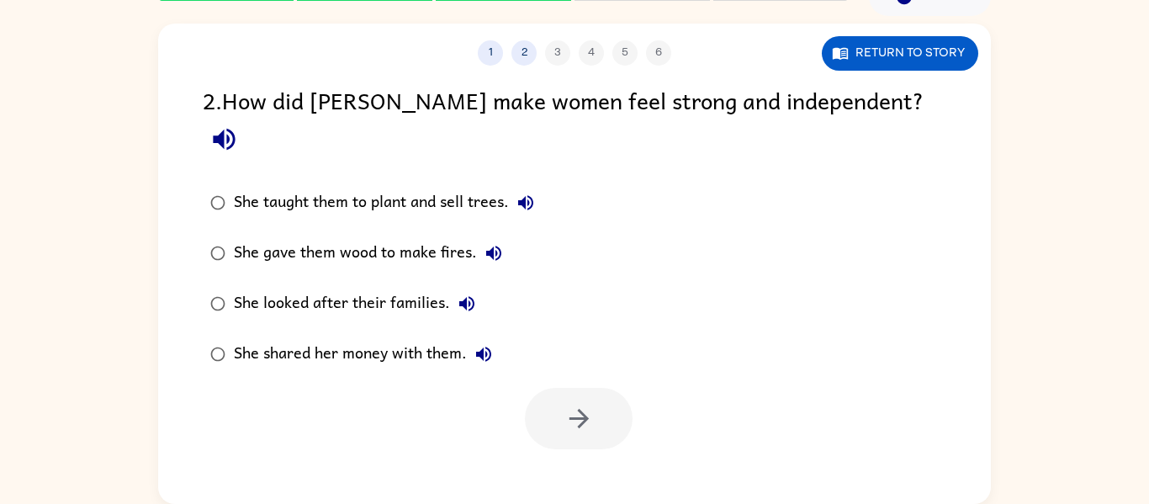
click at [369, 186] on div "She taught them to plant and sell trees." at bounding box center [388, 203] width 309 height 34
click at [550, 388] on button "button" at bounding box center [579, 418] width 108 height 61
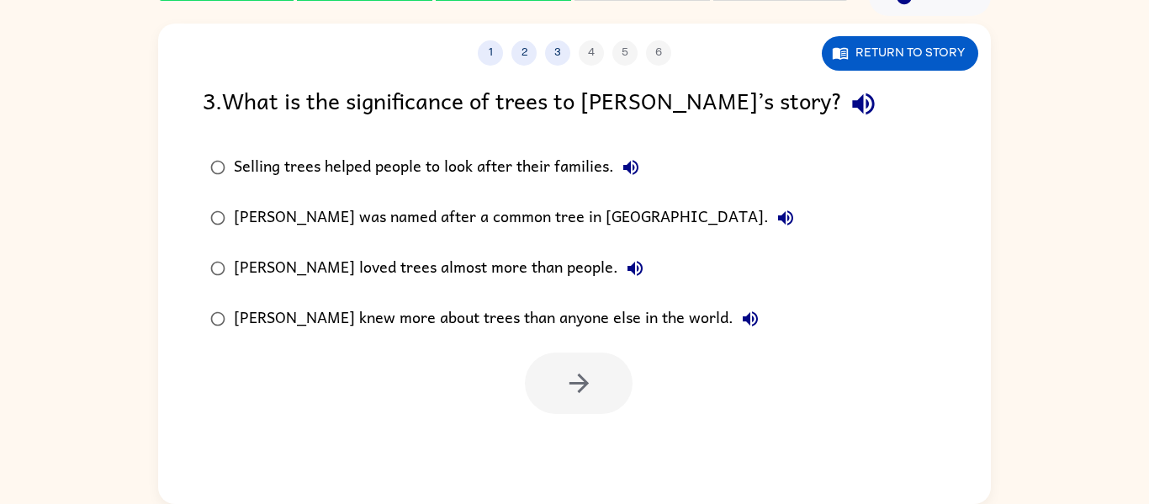
click at [347, 469] on div "1 2 3 4 5 6 Return to story 3 . What is the significance of trees to [PERSON_NA…" at bounding box center [574, 264] width 833 height 480
drag, startPoint x: 347, startPoint y: 469, endPoint x: 365, endPoint y: 472, distance: 18.7
click at [365, 472] on div "1 2 3 4 5 6 Return to story 3 . What is the significance of trees to [PERSON_NA…" at bounding box center [574, 264] width 833 height 480
click at [364, 452] on div "1 2 3 4 5 6 Return to story 3 . What is the significance of trees to [PERSON_NA…" at bounding box center [574, 264] width 833 height 480
click at [383, 158] on div "Selling trees helped people to look after their families." at bounding box center [441, 168] width 414 height 34
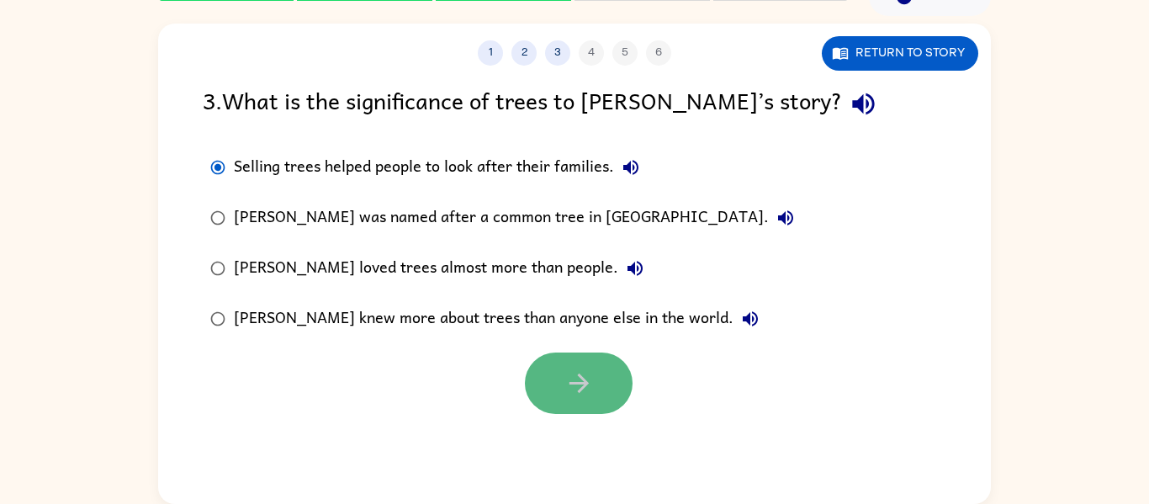
click at [563, 375] on button "button" at bounding box center [579, 382] width 108 height 61
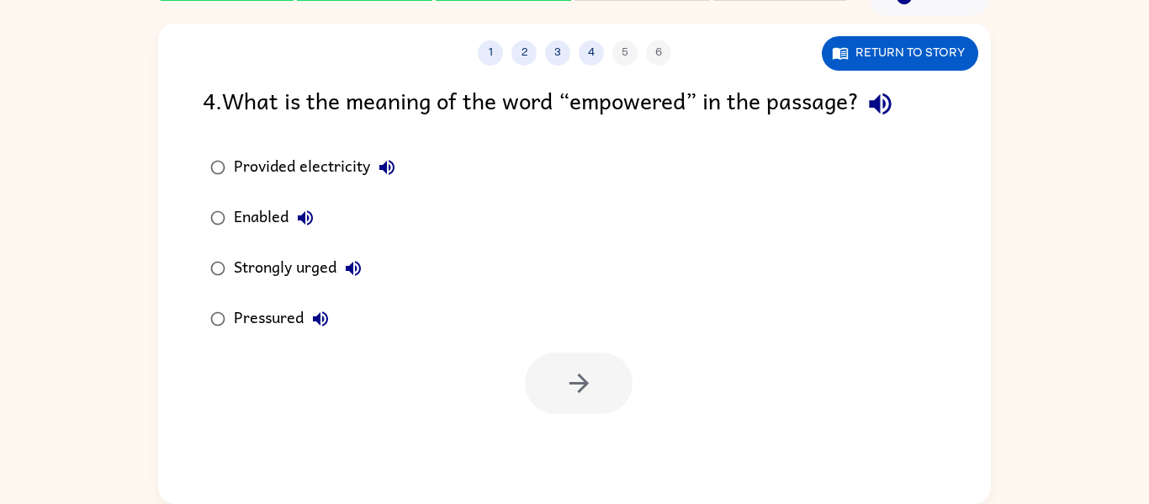
click at [880, 96] on icon "button" at bounding box center [880, 103] width 29 height 29
click at [891, 58] on button "Return to story" at bounding box center [900, 53] width 156 height 34
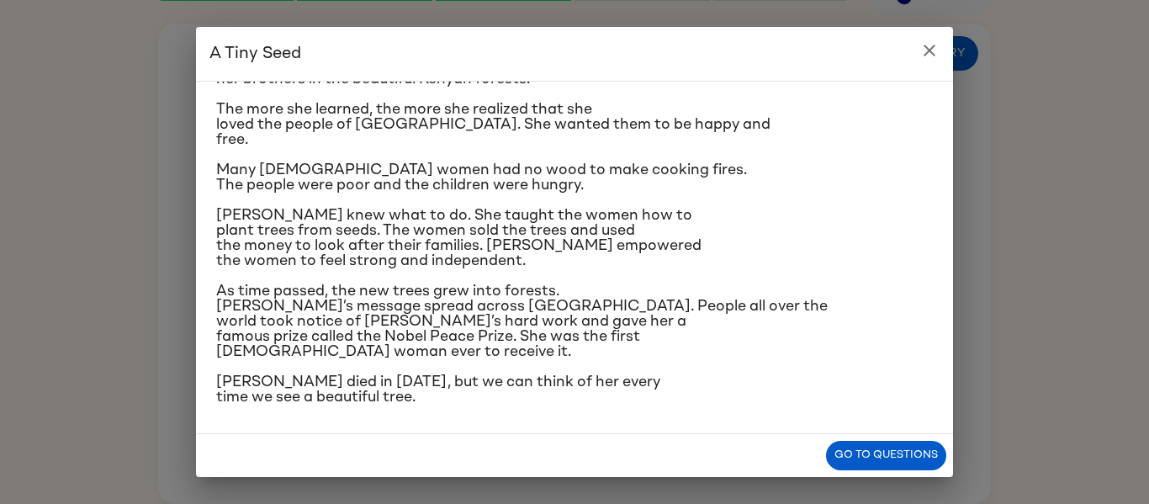
click at [921, 57] on icon "close" at bounding box center [929, 50] width 20 height 20
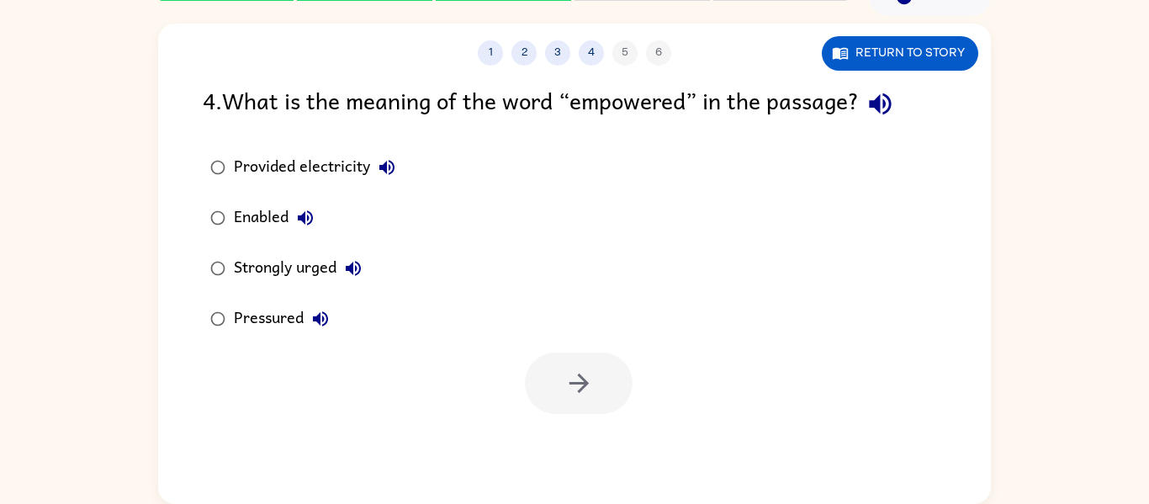
click at [267, 223] on div "Enabled" at bounding box center [278, 218] width 88 height 34
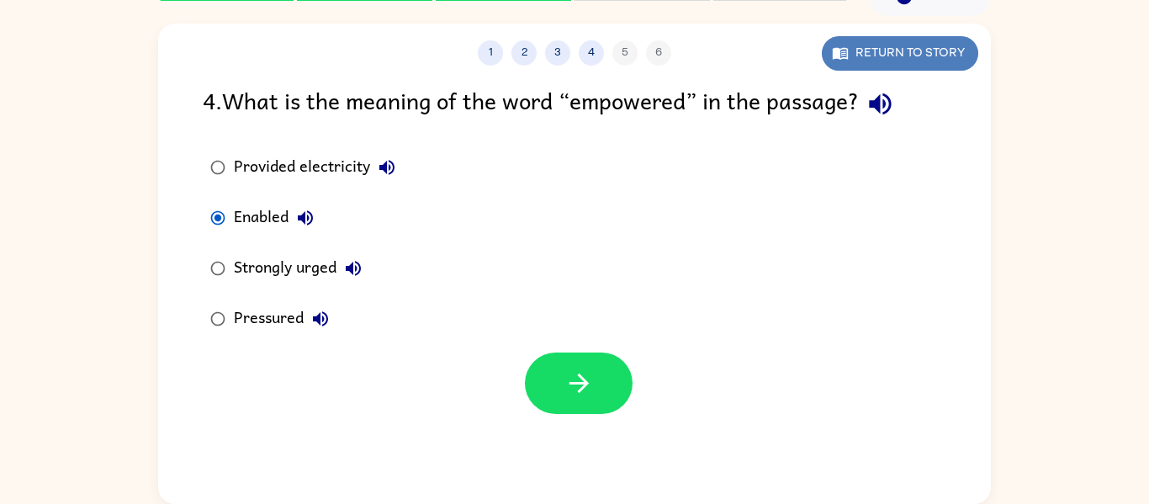
click at [894, 43] on button "Return to story" at bounding box center [900, 53] width 156 height 34
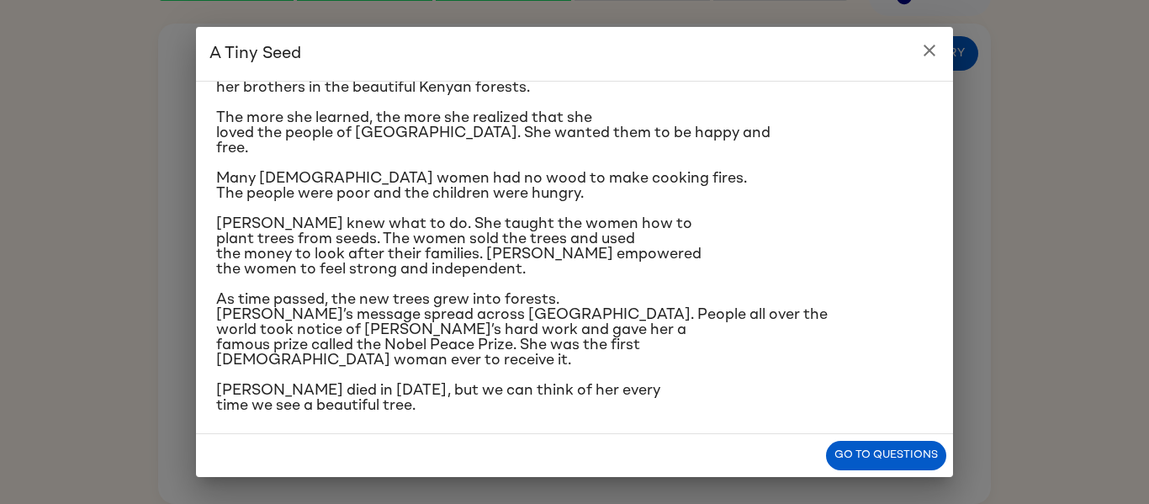
scroll to position [282, 0]
click at [933, 46] on icon "close" at bounding box center [930, 51] width 12 height 12
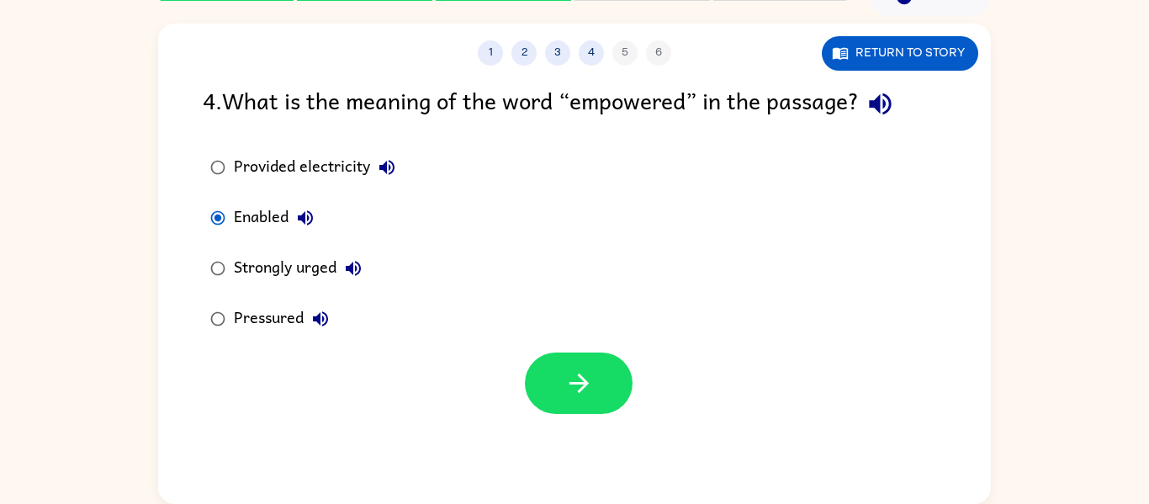
click at [298, 282] on div "Strongly urged" at bounding box center [302, 269] width 136 height 34
click at [361, 266] on icon "button" at bounding box center [353, 268] width 15 height 15
click at [551, 378] on button "button" at bounding box center [579, 382] width 108 height 61
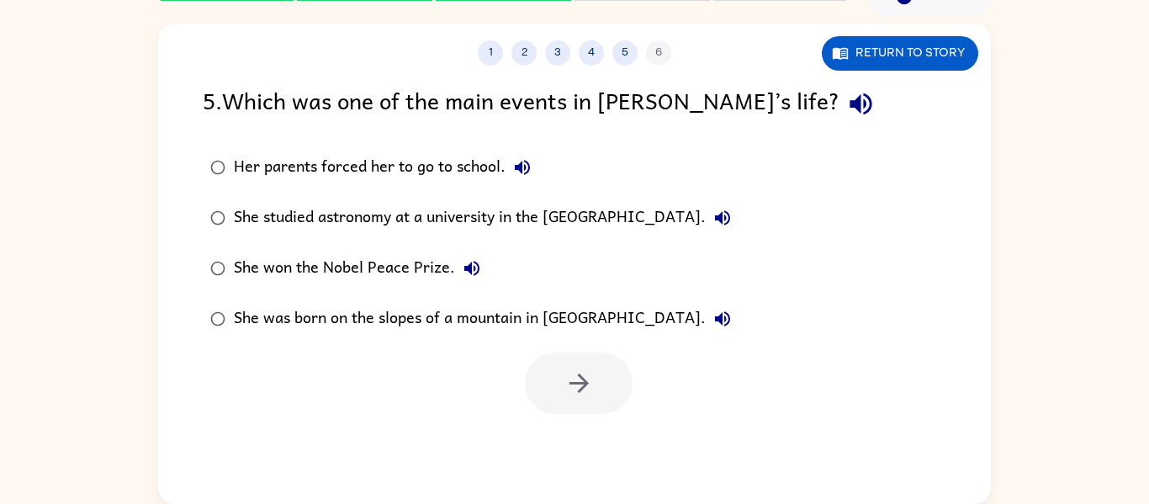
click at [366, 278] on div "She won the Nobel Peace Prize." at bounding box center [361, 269] width 255 height 34
click at [588, 407] on button "button" at bounding box center [579, 382] width 108 height 61
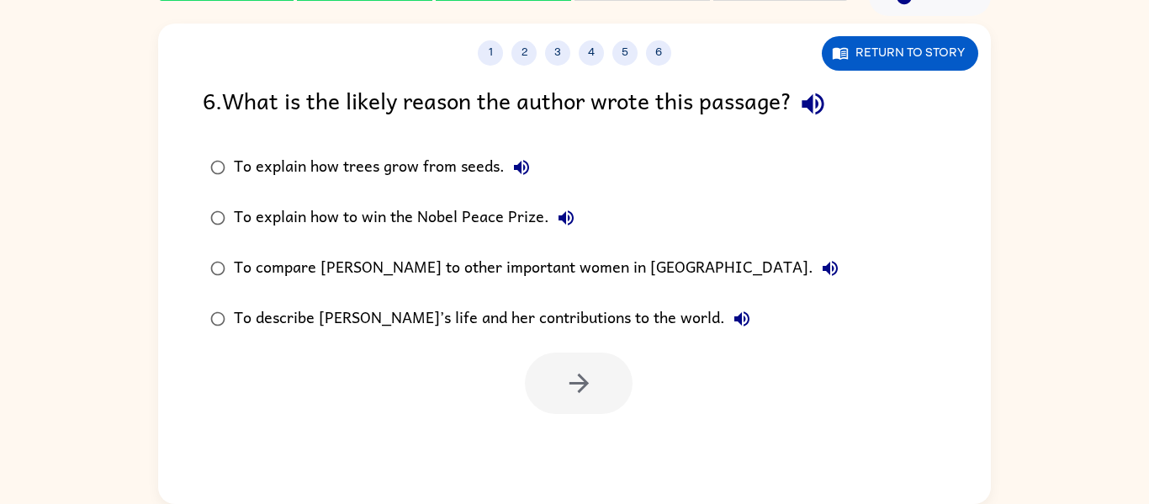
click at [489, 309] on div "To describe [PERSON_NAME]’s life and her contributions to the world." at bounding box center [496, 319] width 525 height 34
click at [557, 374] on button "button" at bounding box center [579, 382] width 108 height 61
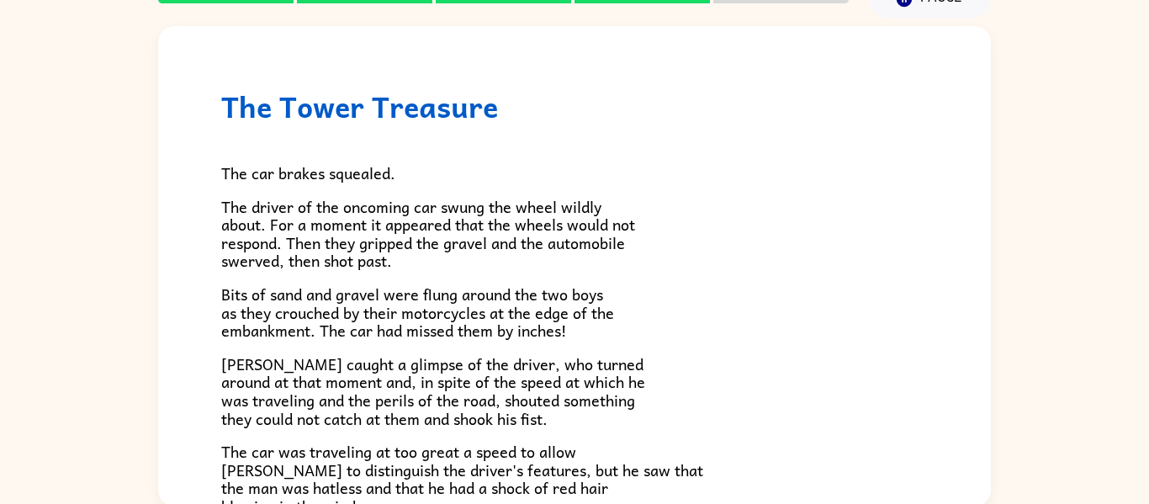
scroll to position [467, 0]
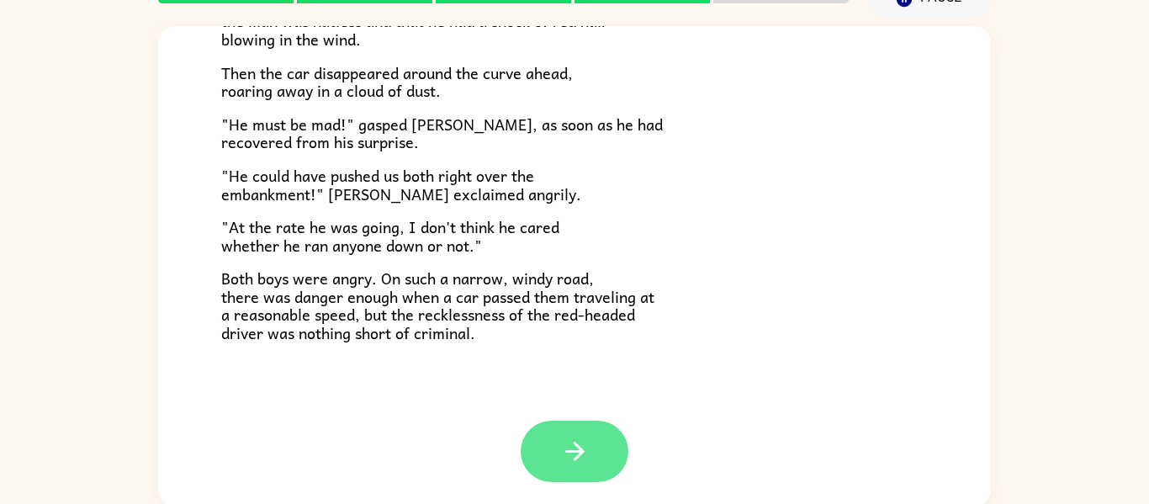
click at [584, 437] on icon "button" at bounding box center [574, 451] width 29 height 29
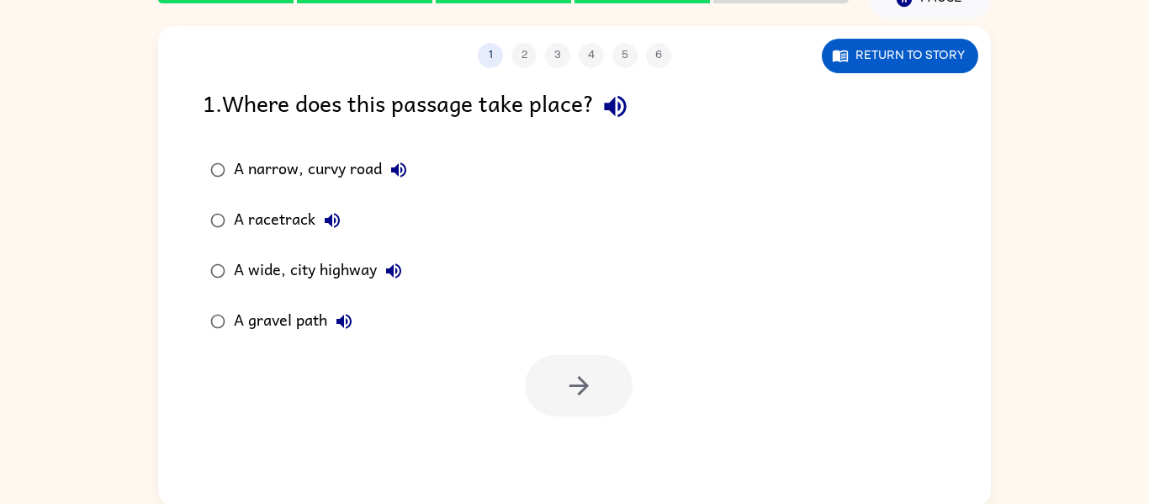
scroll to position [0, 0]
click at [919, 55] on button "Return to story" at bounding box center [900, 56] width 156 height 34
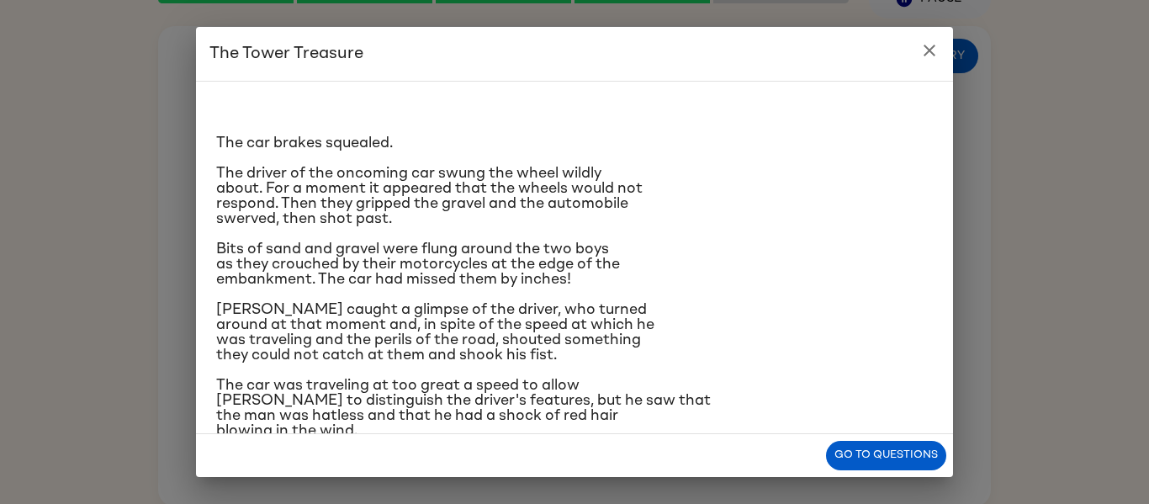
click at [927, 50] on icon "close" at bounding box center [929, 50] width 20 height 20
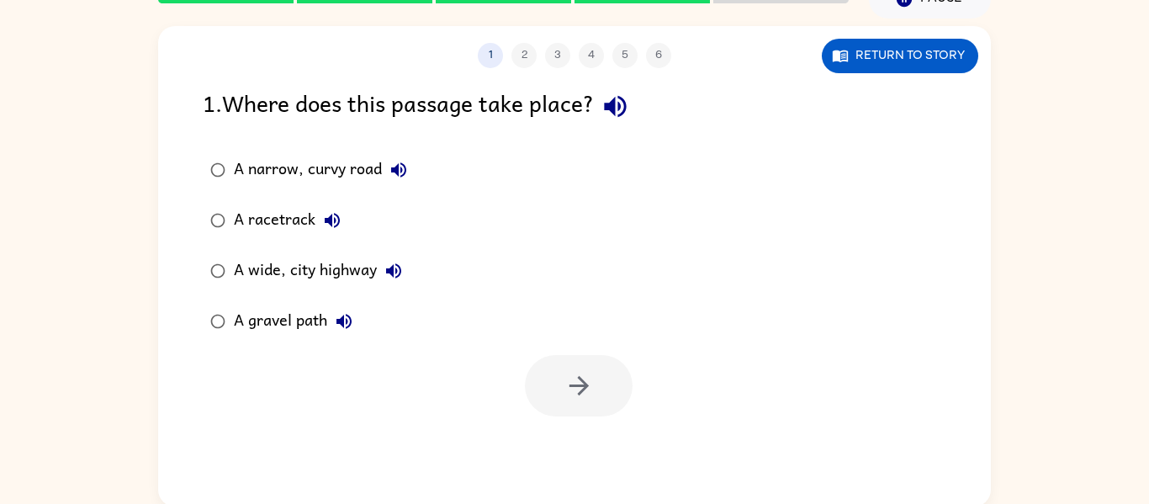
click at [927, 50] on button "Return to story" at bounding box center [900, 56] width 156 height 34
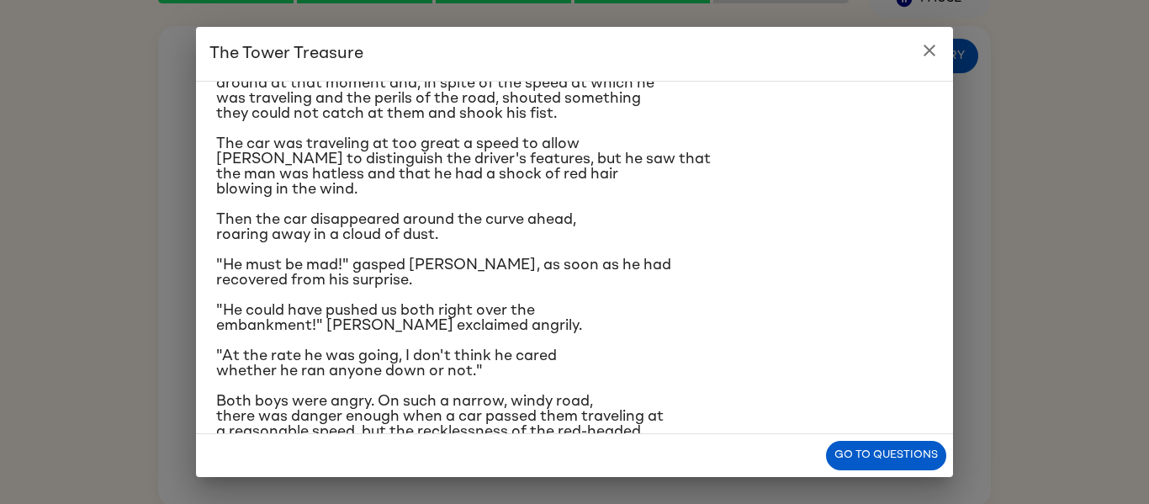
scroll to position [291, 0]
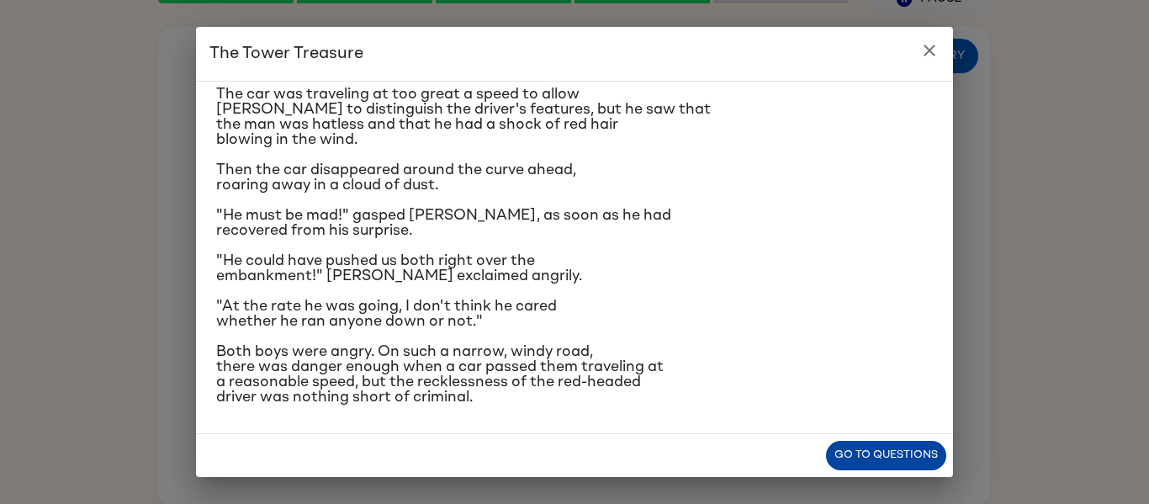
click at [904, 452] on button "Go to questions" at bounding box center [886, 455] width 120 height 29
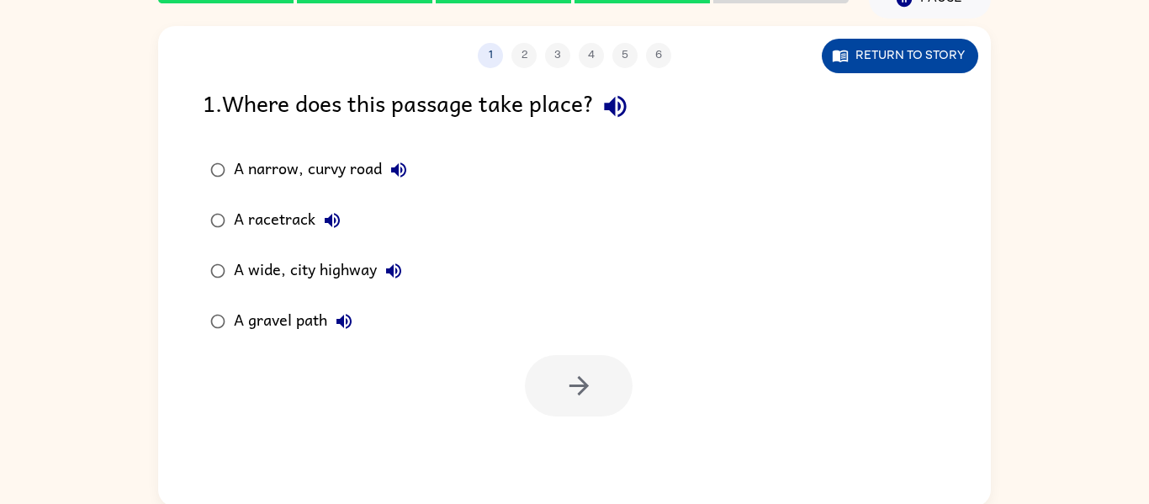
click at [964, 59] on button "Return to story" at bounding box center [900, 56] width 156 height 34
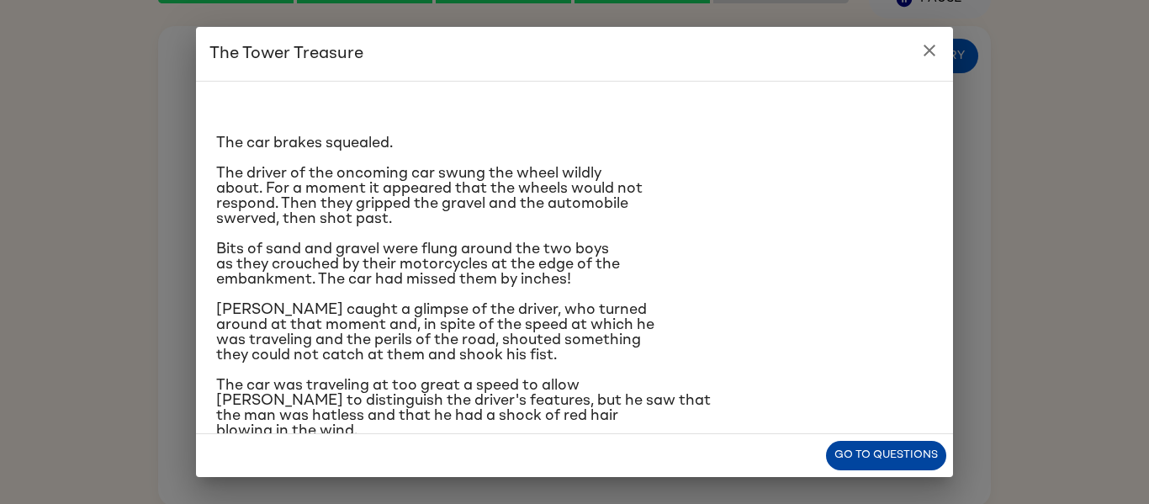
click at [876, 451] on button "Go to questions" at bounding box center [886, 455] width 120 height 29
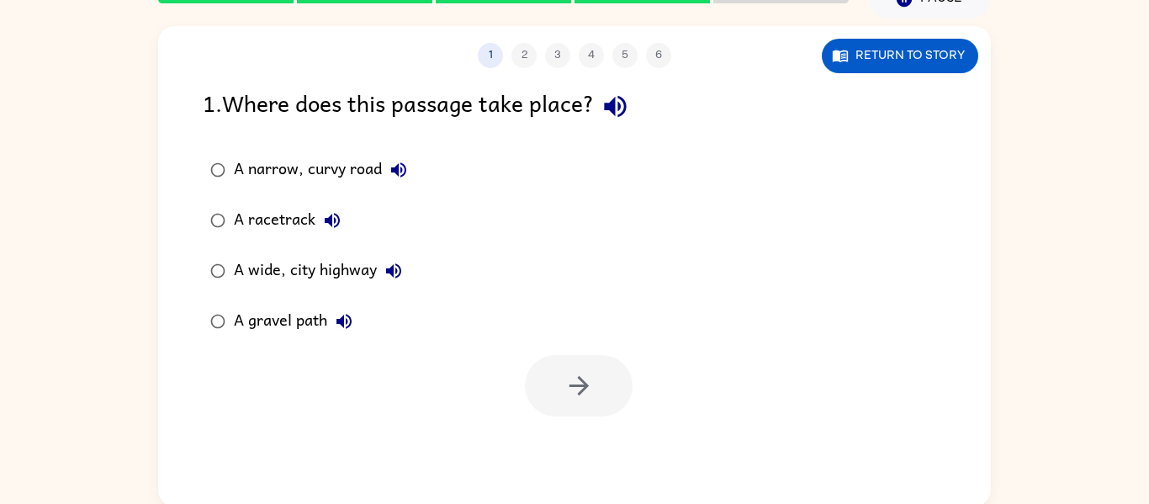
click at [416, 213] on label "A racetrack" at bounding box center [308, 220] width 231 height 50
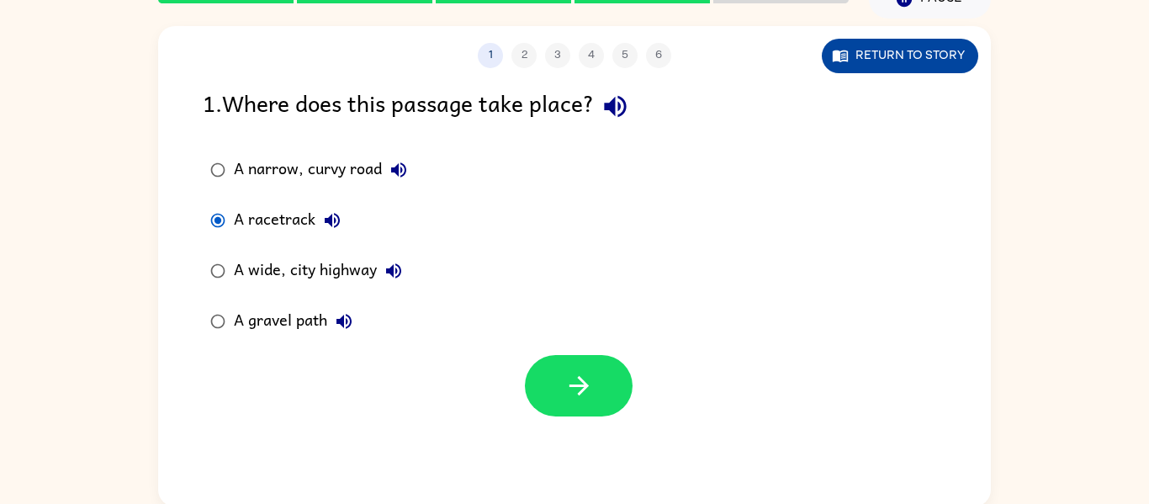
click at [906, 54] on button "Return to story" at bounding box center [900, 56] width 156 height 34
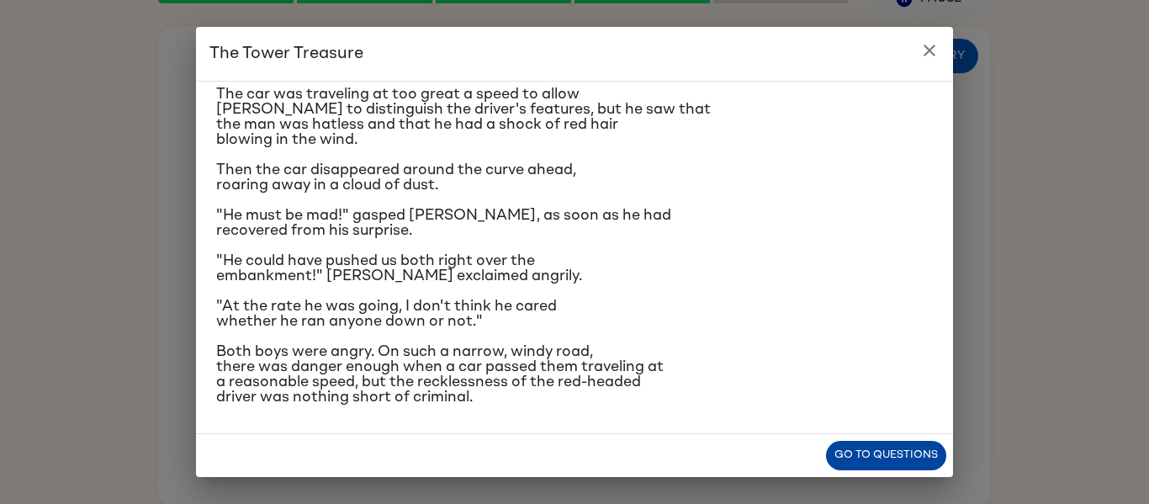
click at [905, 458] on button "Go to questions" at bounding box center [886, 455] width 120 height 29
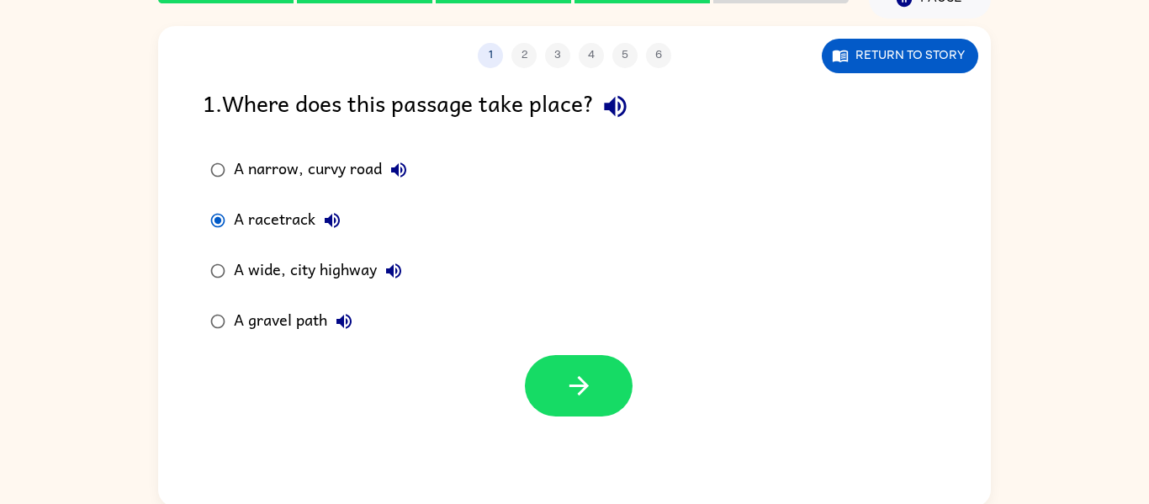
click at [617, 428] on div "1 2 3 4 5 6 Return to story 1 . Where does this passage take place? A narrow, c…" at bounding box center [574, 266] width 833 height 480
click at [605, 411] on button "button" at bounding box center [579, 385] width 108 height 61
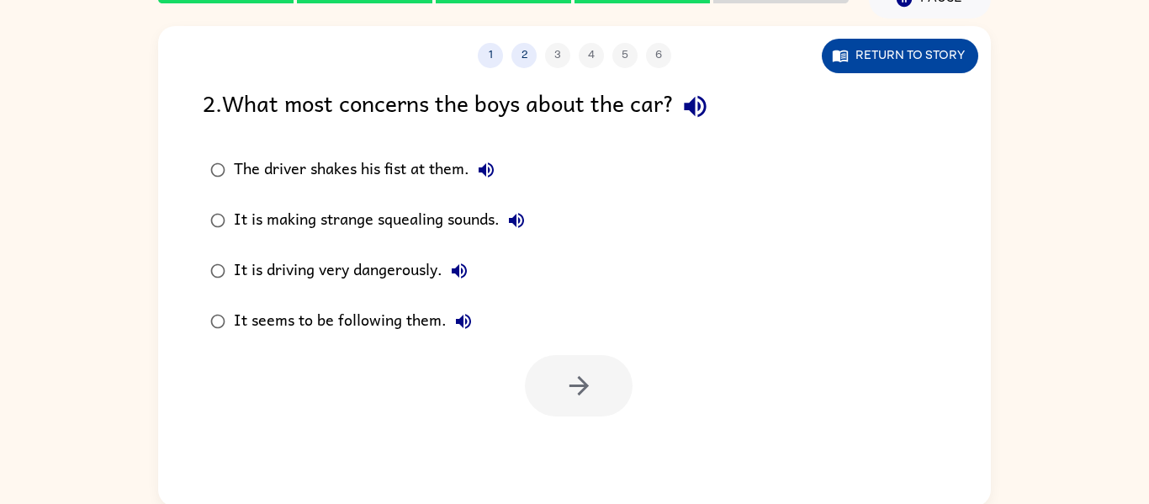
click at [935, 61] on button "Return to story" at bounding box center [900, 56] width 156 height 34
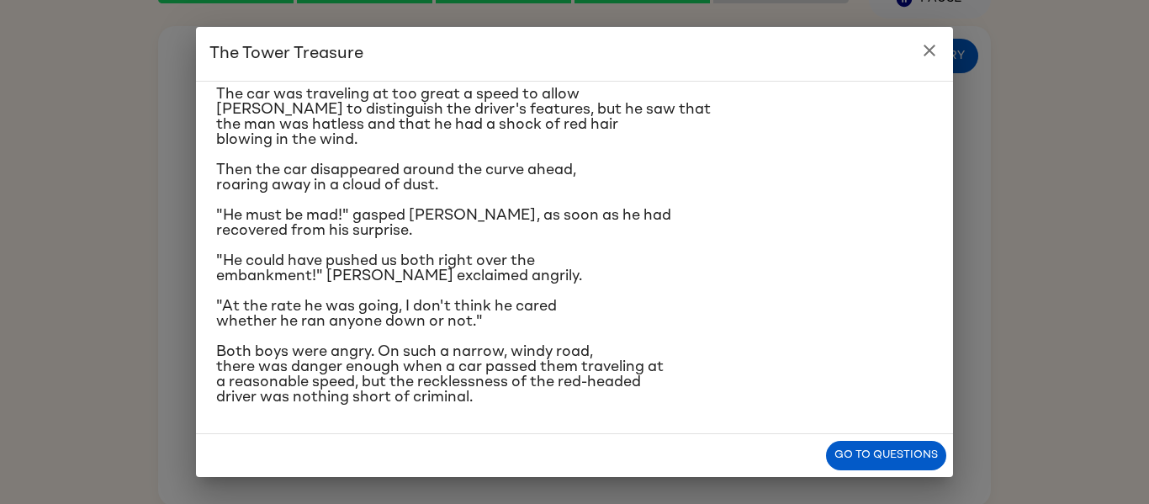
click at [935, 66] on h2 "The Tower Treasure" at bounding box center [574, 54] width 757 height 54
click at [936, 66] on h2 "The Tower Treasure" at bounding box center [574, 54] width 757 height 54
click at [935, 61] on button "close" at bounding box center [930, 51] width 34 height 34
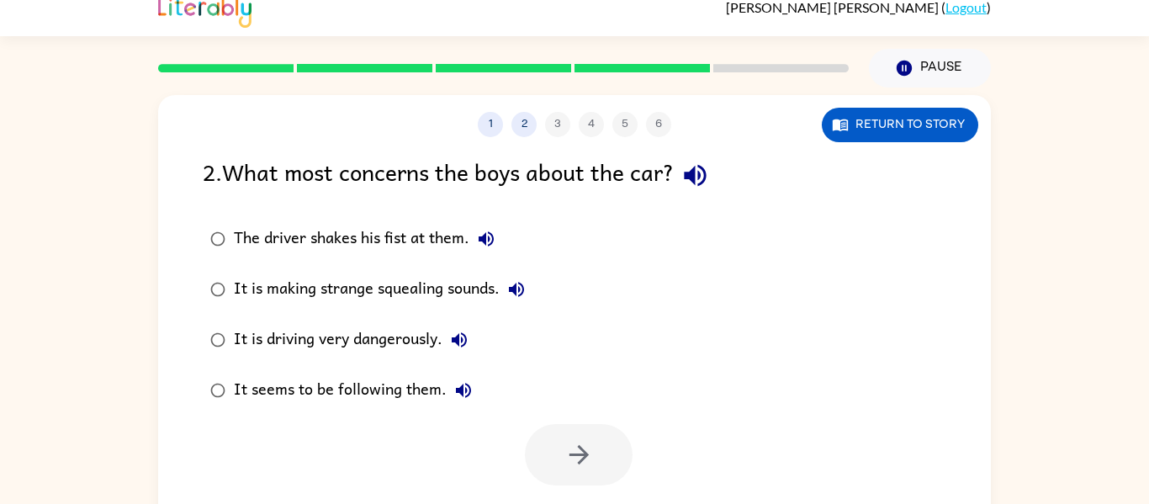
scroll to position [0, 0]
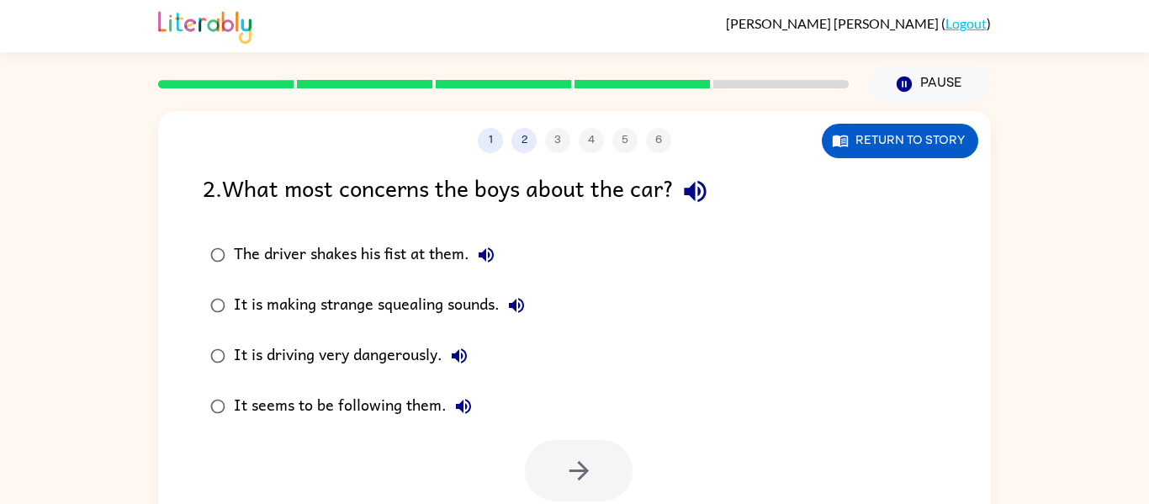
click at [8, 240] on div "1 2 3 4 5 6 Return to story 2 . What most concerns the boys about the car? The …" at bounding box center [574, 347] width 1149 height 488
click at [42, 247] on div "1 2 3 4 5 6 Return to story 2 . What most concerns the boys about the car? The …" at bounding box center [574, 347] width 1149 height 488
click at [386, 359] on div "It is driving very dangerously." at bounding box center [355, 356] width 242 height 34
click at [571, 472] on icon "button" at bounding box center [578, 470] width 29 height 29
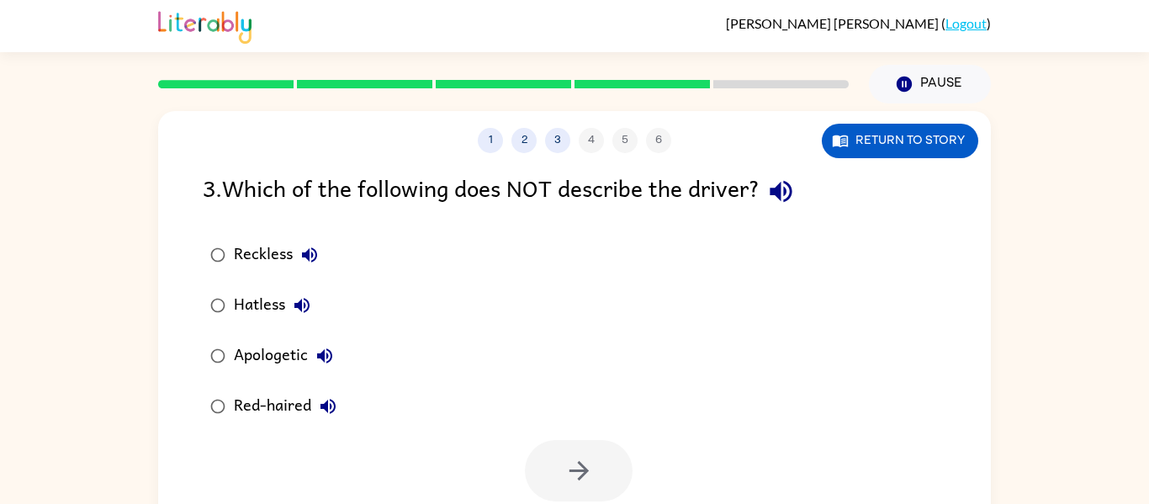
click at [247, 359] on div "Apologetic" at bounding box center [288, 356] width 108 height 34
click at [609, 484] on button "button" at bounding box center [579, 470] width 108 height 61
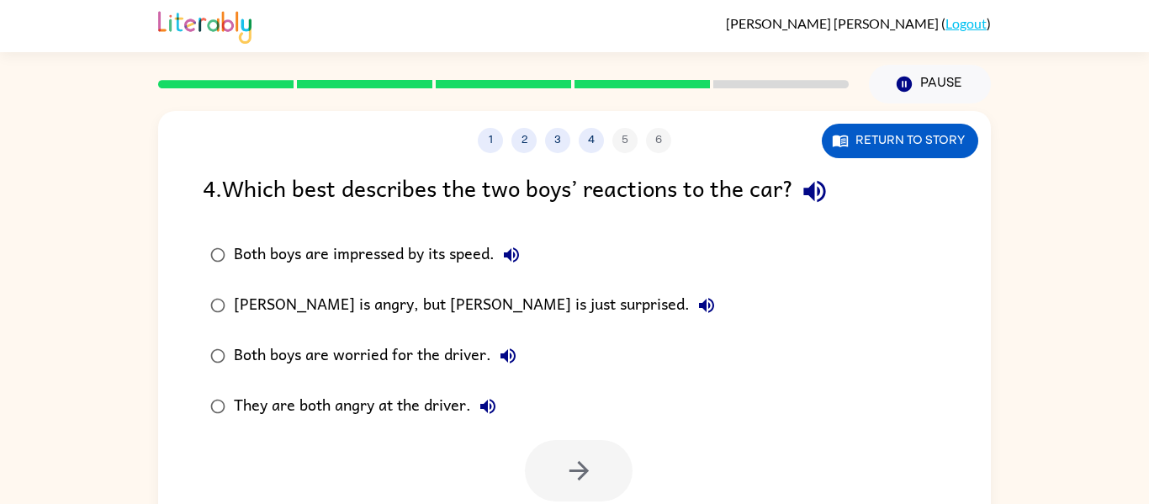
click at [347, 359] on div "Both boys are worried for the driver." at bounding box center [379, 356] width 291 height 34
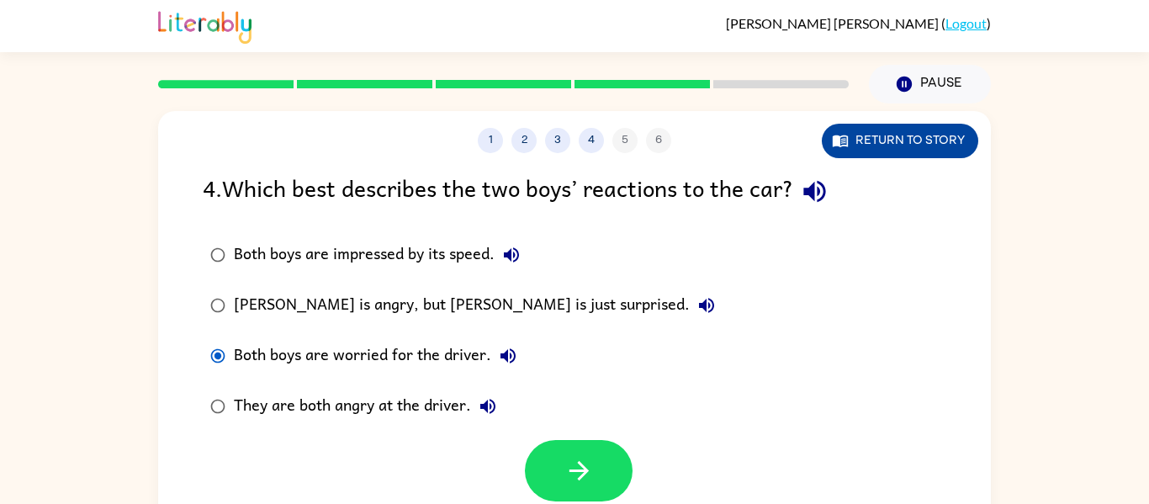
click at [891, 150] on button "Return to story" at bounding box center [900, 141] width 156 height 34
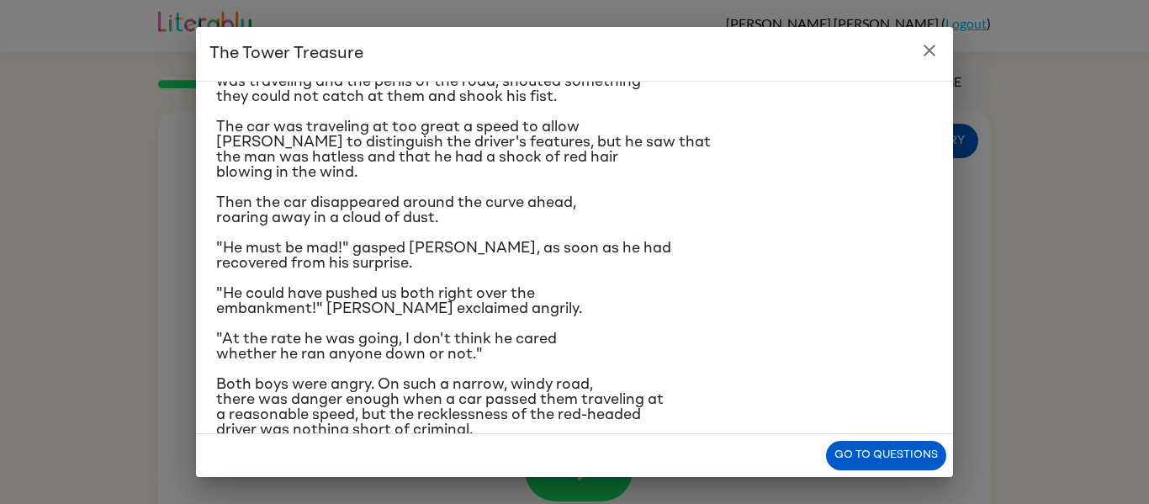
scroll to position [271, 0]
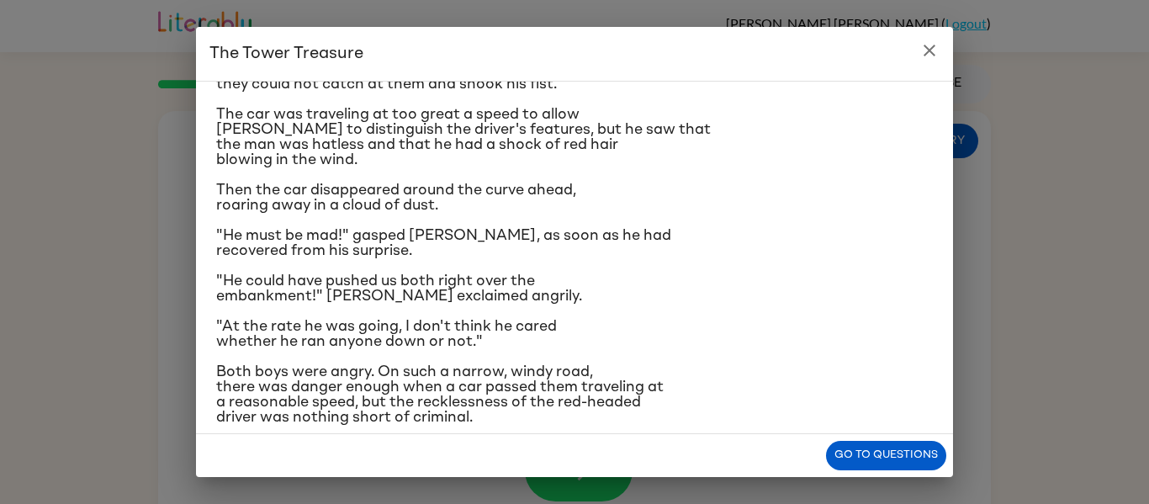
click at [938, 68] on h2 "The Tower Treasure" at bounding box center [574, 54] width 757 height 54
click at [938, 48] on icon "close" at bounding box center [929, 50] width 20 height 20
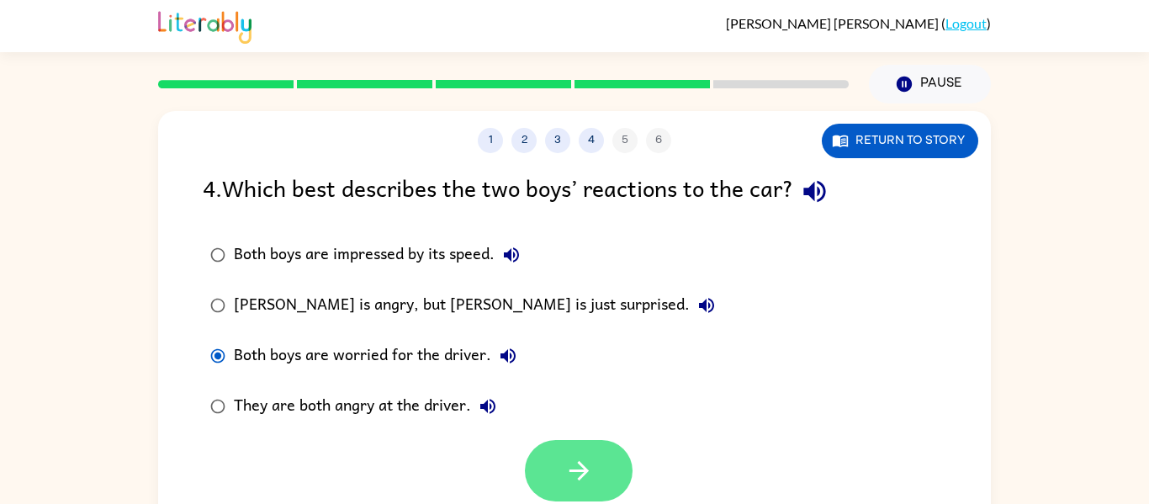
click at [567, 464] on icon "button" at bounding box center [578, 470] width 29 height 29
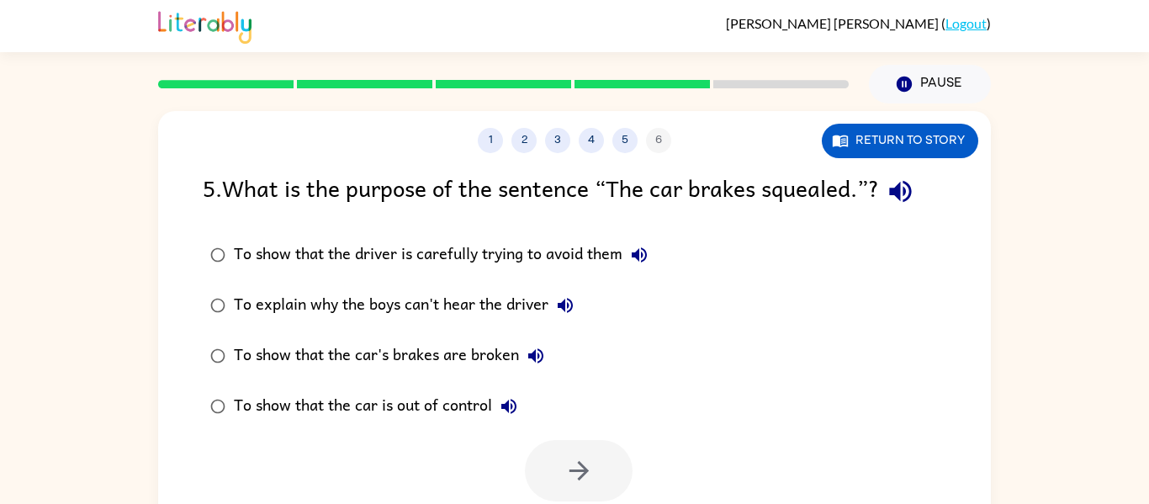
click at [458, 419] on div "To show that the car is out of control" at bounding box center [380, 407] width 292 height 34
click at [552, 466] on button "button" at bounding box center [579, 470] width 108 height 61
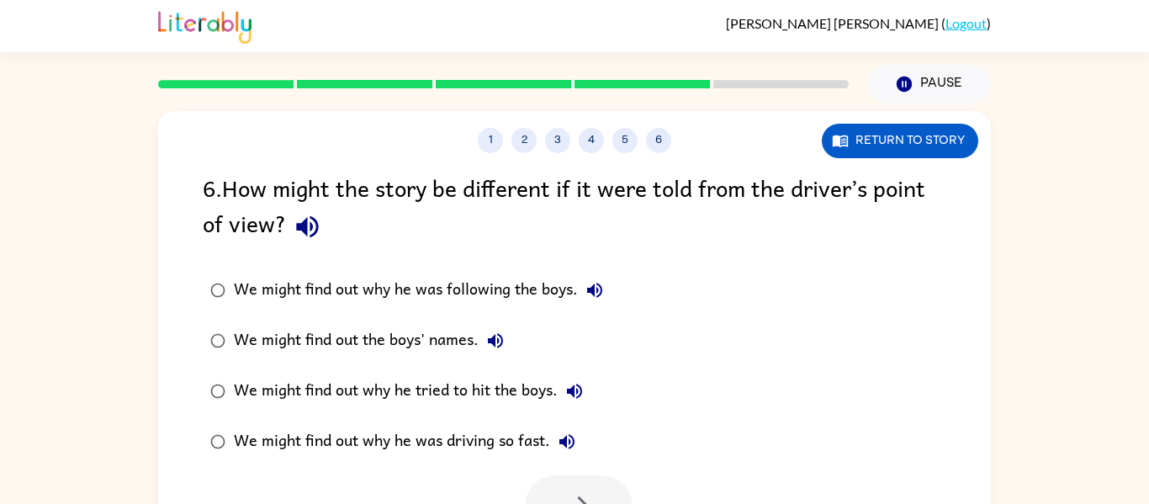
click at [501, 428] on div "We might find out why he was driving so fast." at bounding box center [409, 442] width 350 height 34
click at [565, 494] on icon "button" at bounding box center [578, 505] width 29 height 29
